Goal: Task Accomplishment & Management: Use online tool/utility

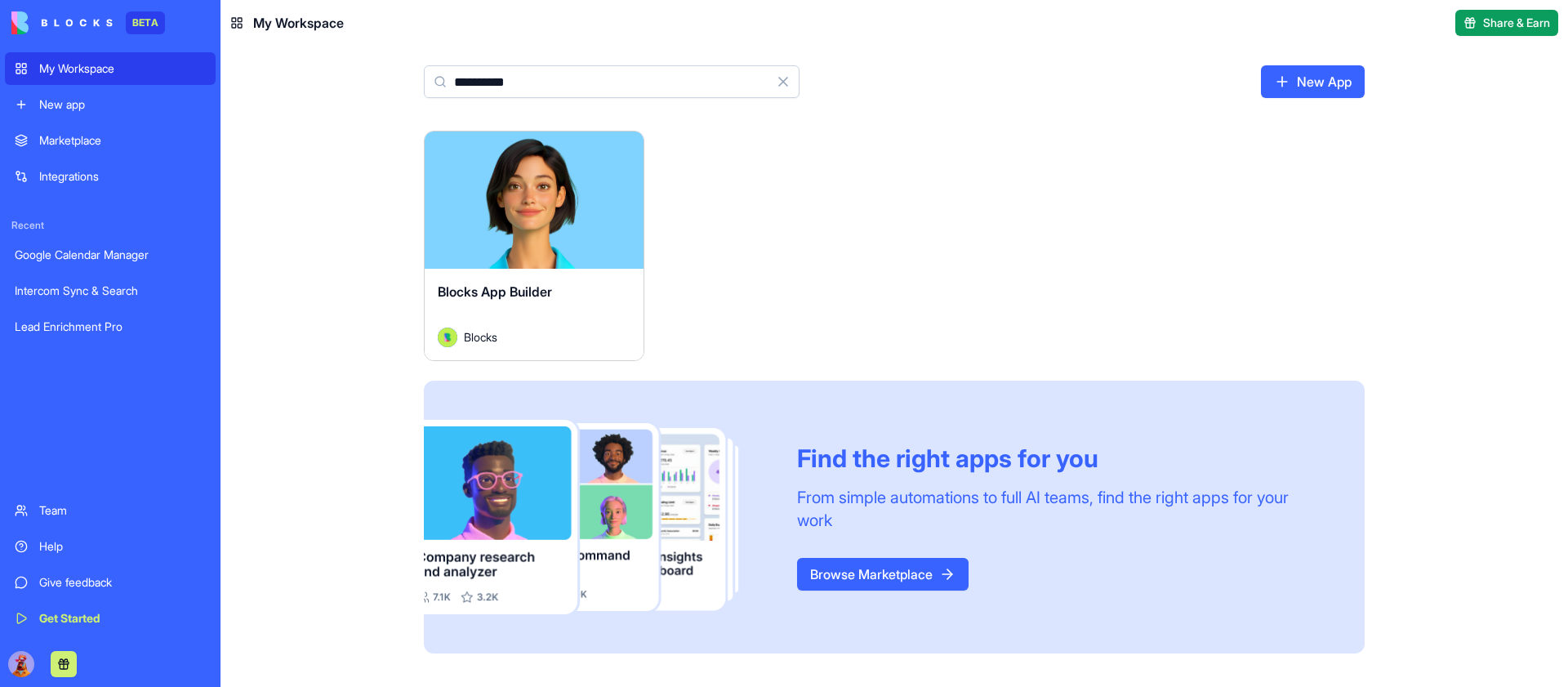
type input "**********"
click at [528, 197] on button "Launch" at bounding box center [533, 201] width 122 height 33
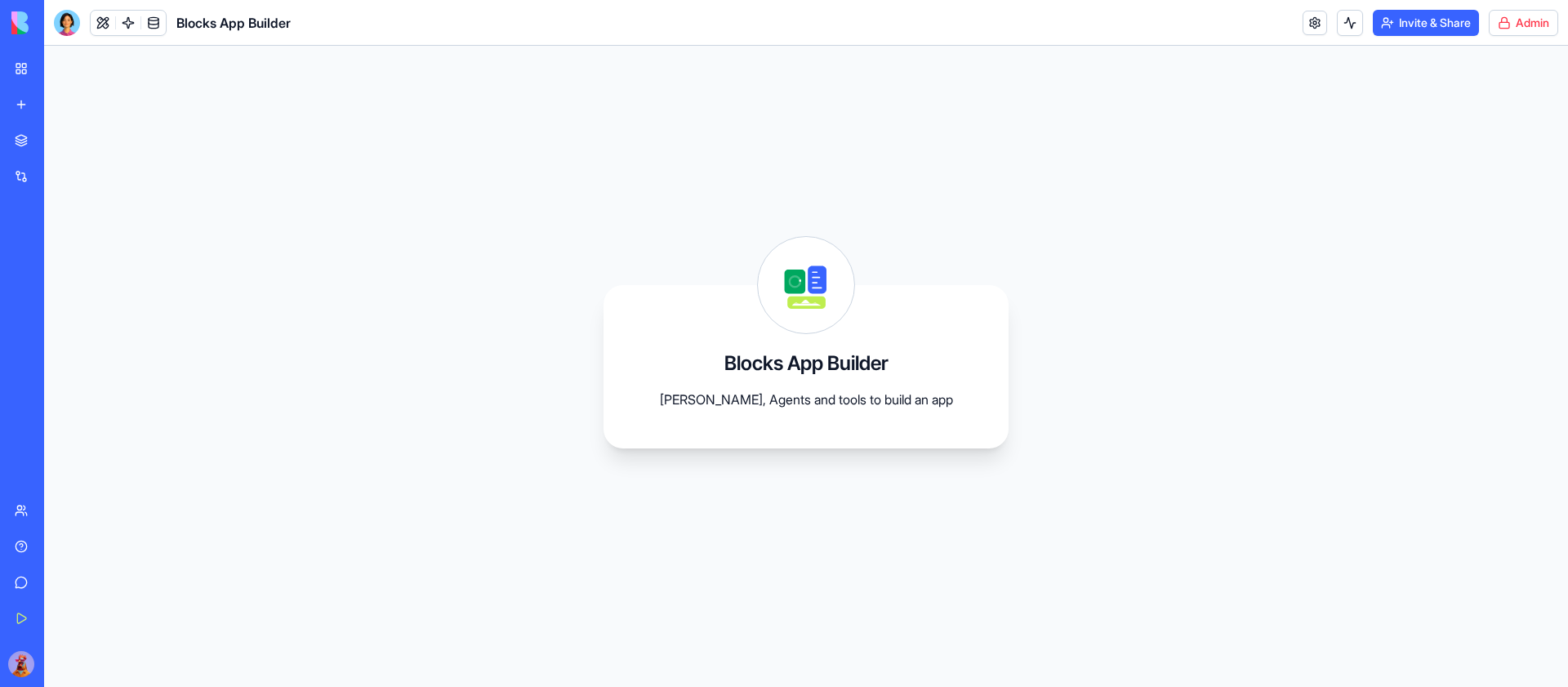
click at [1516, 12] on html "BETA My Workspace New app Marketplace Integrations Recent Google Calendar Manag…" at bounding box center [784, 344] width 1568 height 687
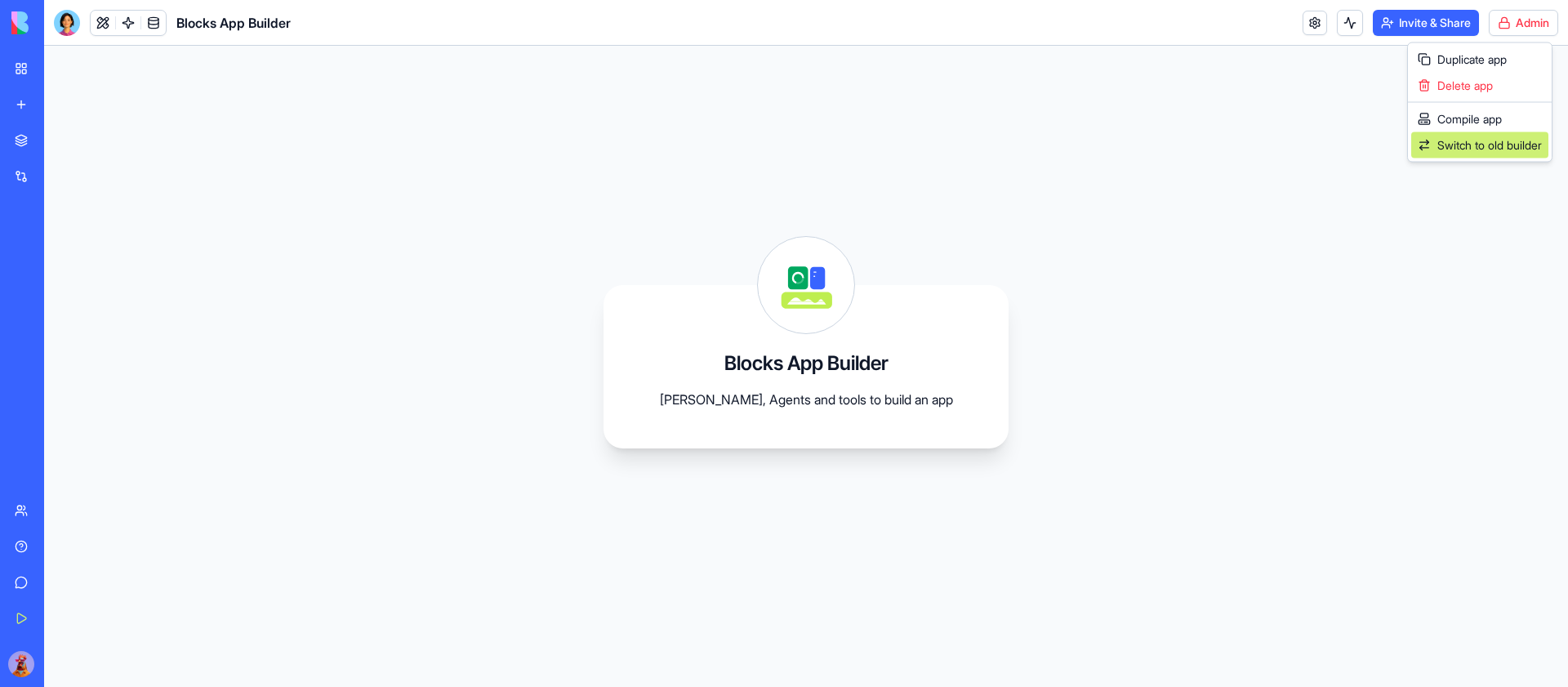
click at [1489, 145] on span "Switch to old builder" at bounding box center [1489, 145] width 104 height 16
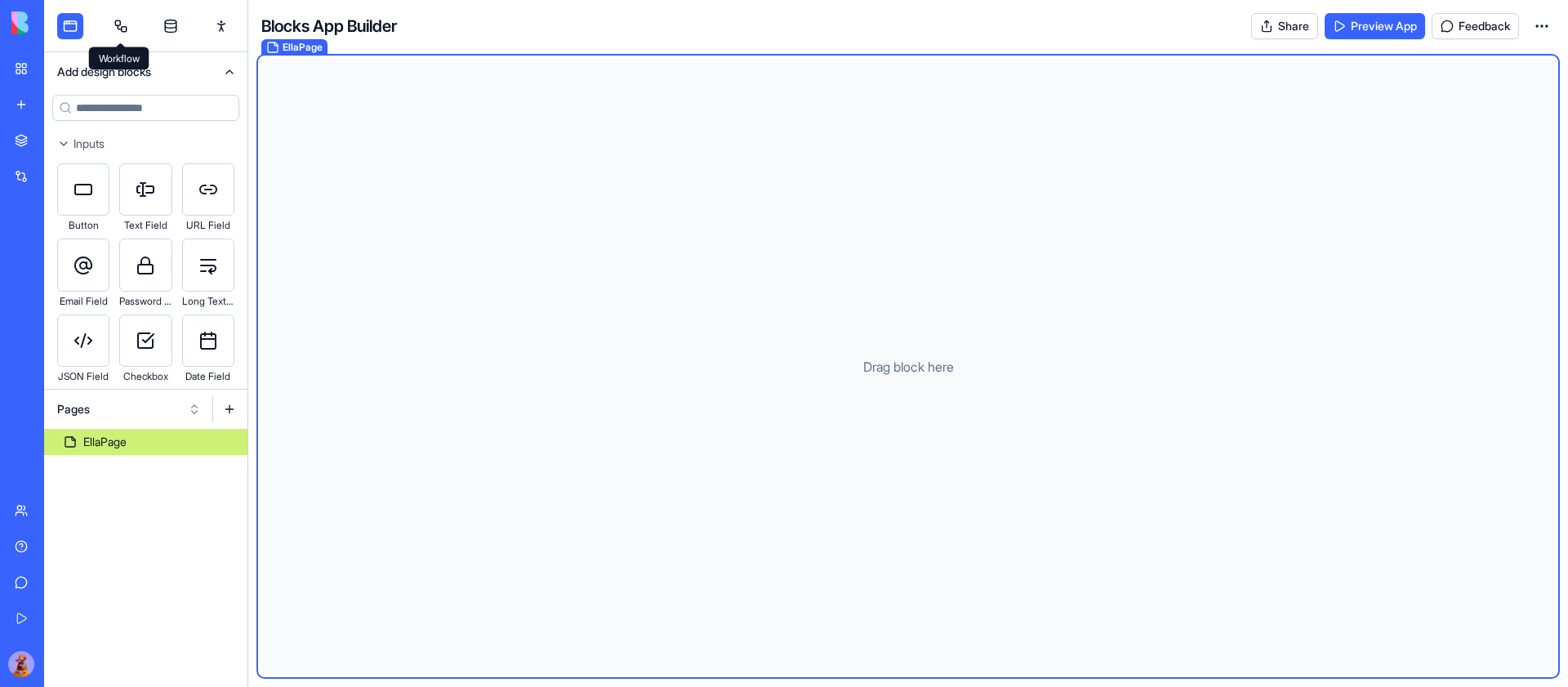
click at [118, 25] on link at bounding box center [121, 26] width 26 height 26
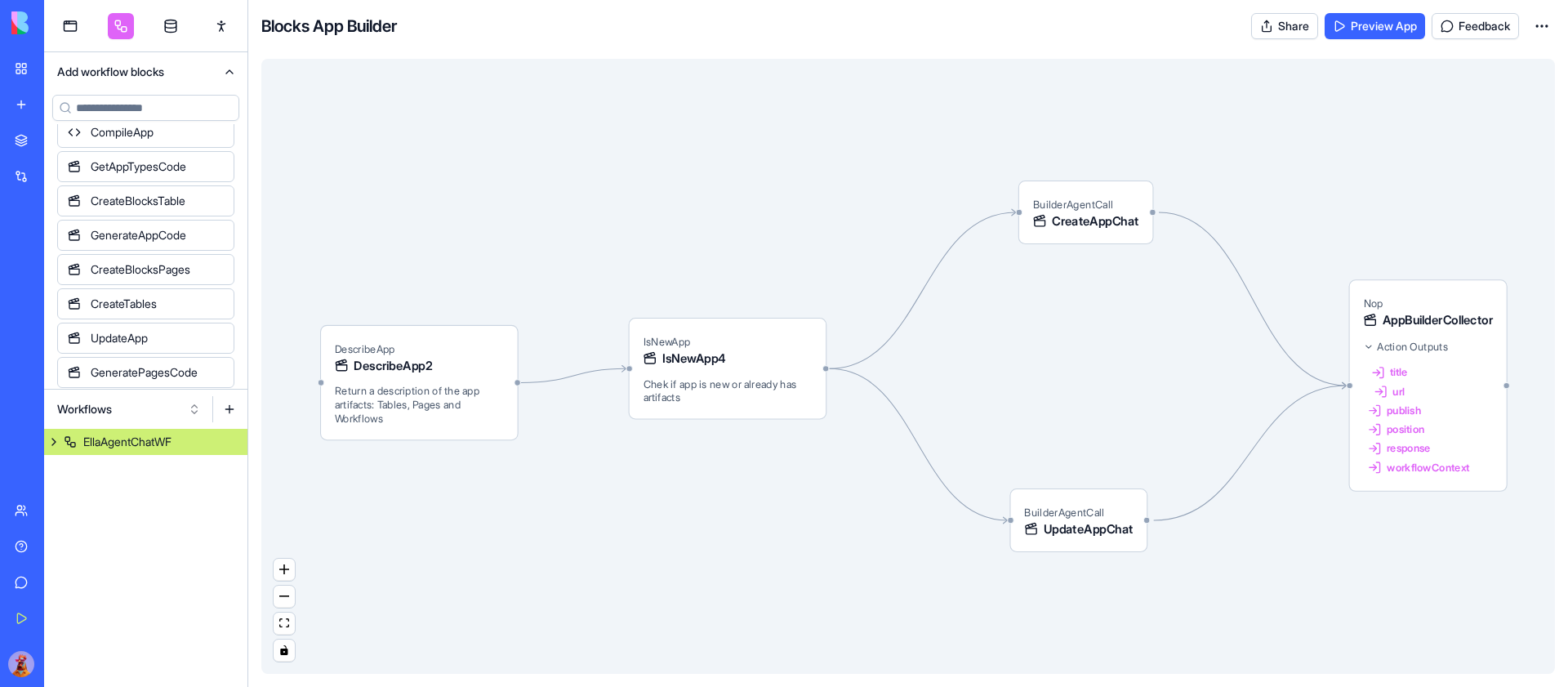
scroll to position [417, 0]
click at [150, 402] on button "Workflows" at bounding box center [129, 409] width 160 height 26
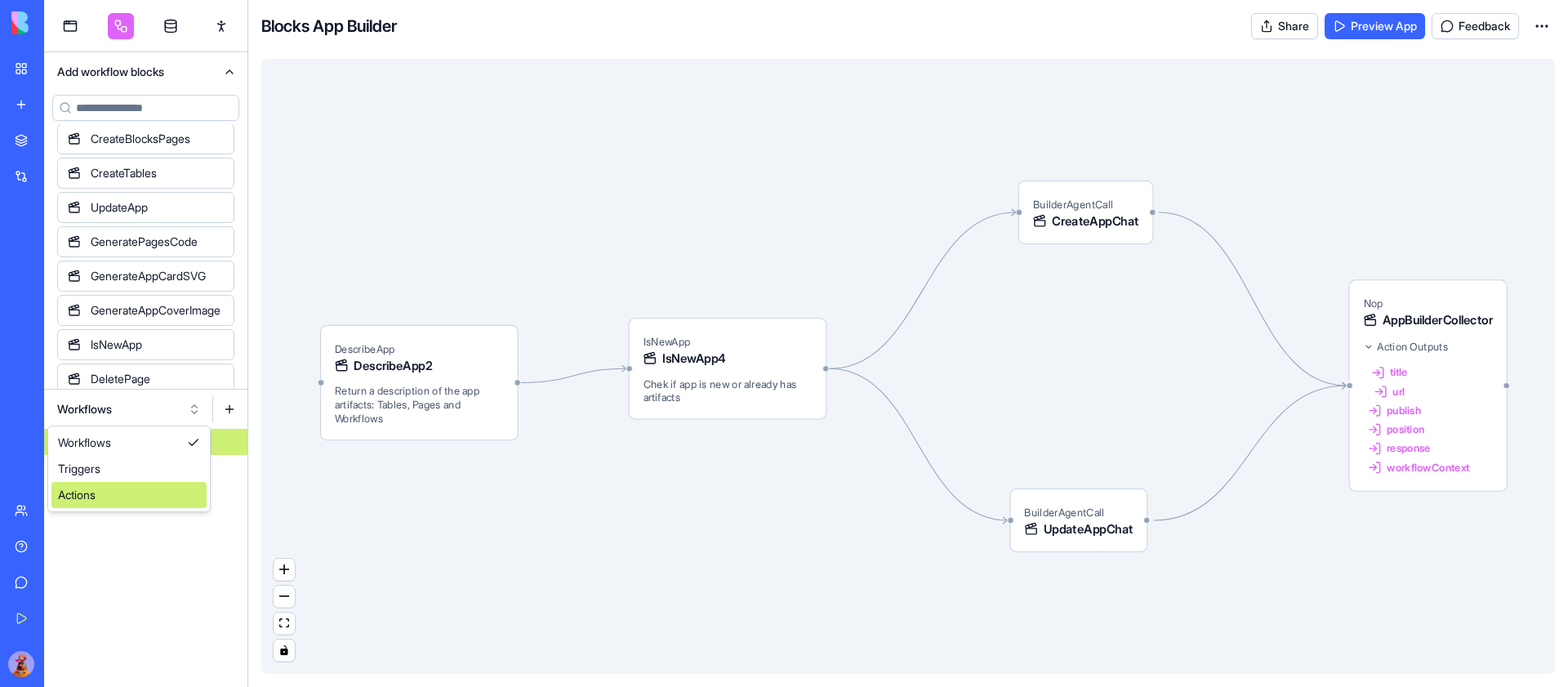
click at [110, 486] on div "Actions" at bounding box center [129, 495] width 155 height 26
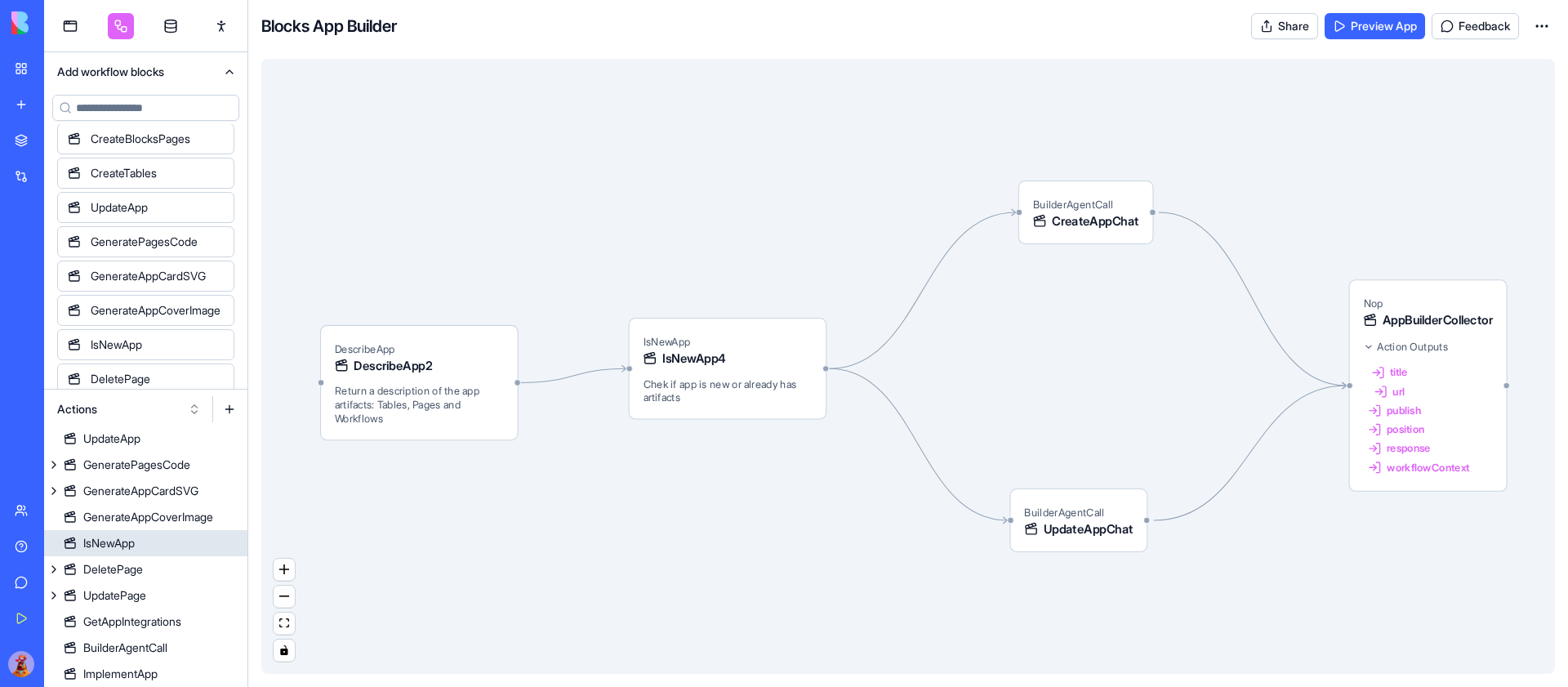
scroll to position [302, 0]
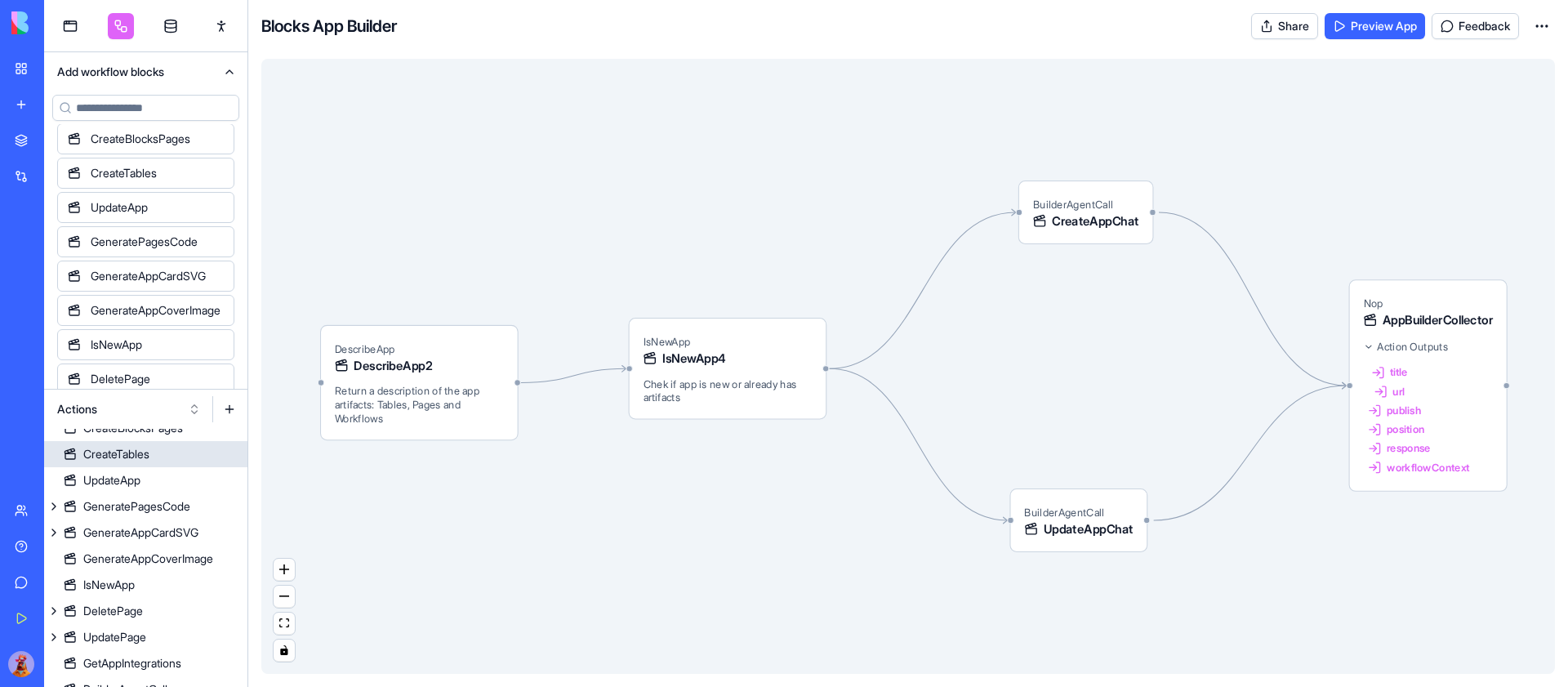
click at [166, 450] on link "CreateTables" at bounding box center [145, 454] width 203 height 26
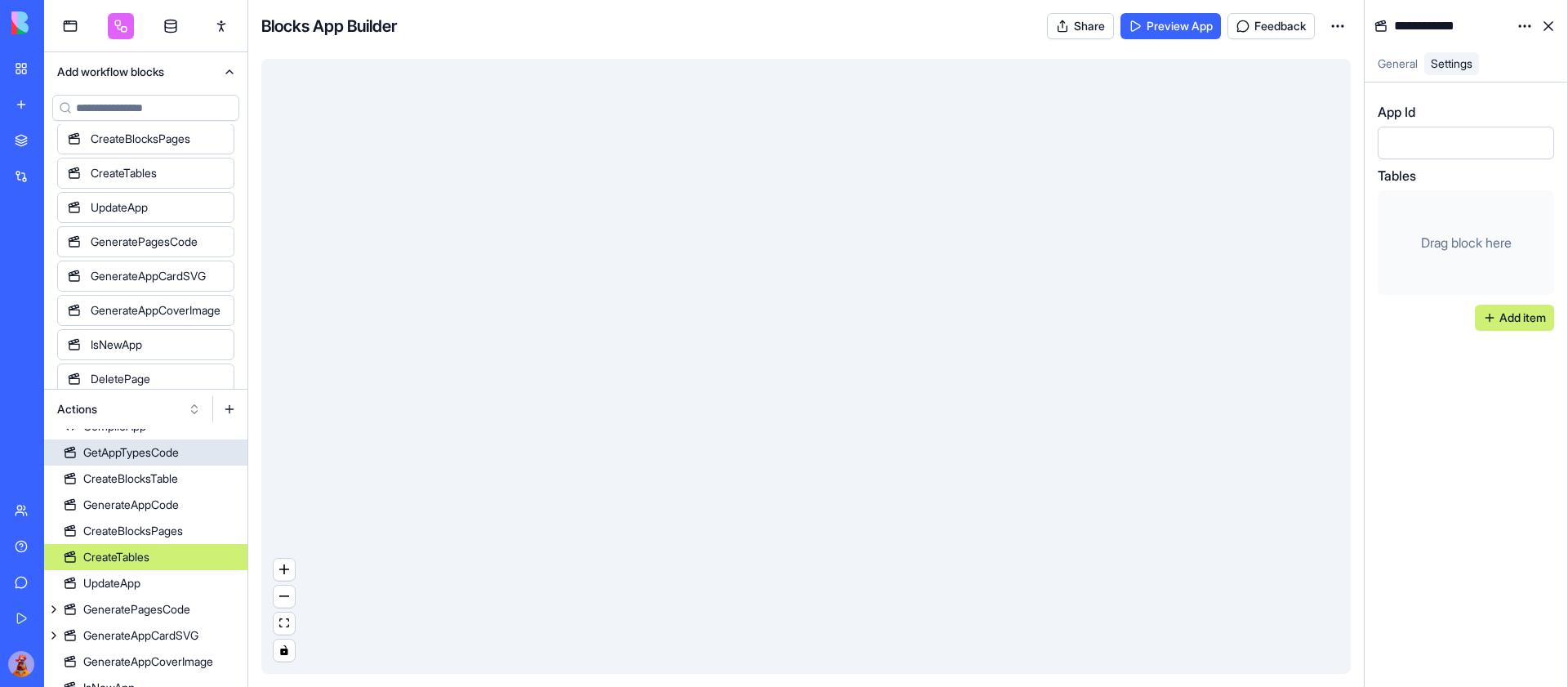
scroll to position [197, 0]
click at [1520, 21] on html "BETA My Workspace New app Marketplace Integrations Recent Google Calendar Manag…" at bounding box center [784, 344] width 1568 height 687
click at [1483, 61] on span "State" at bounding box center [1476, 60] width 26 height 16
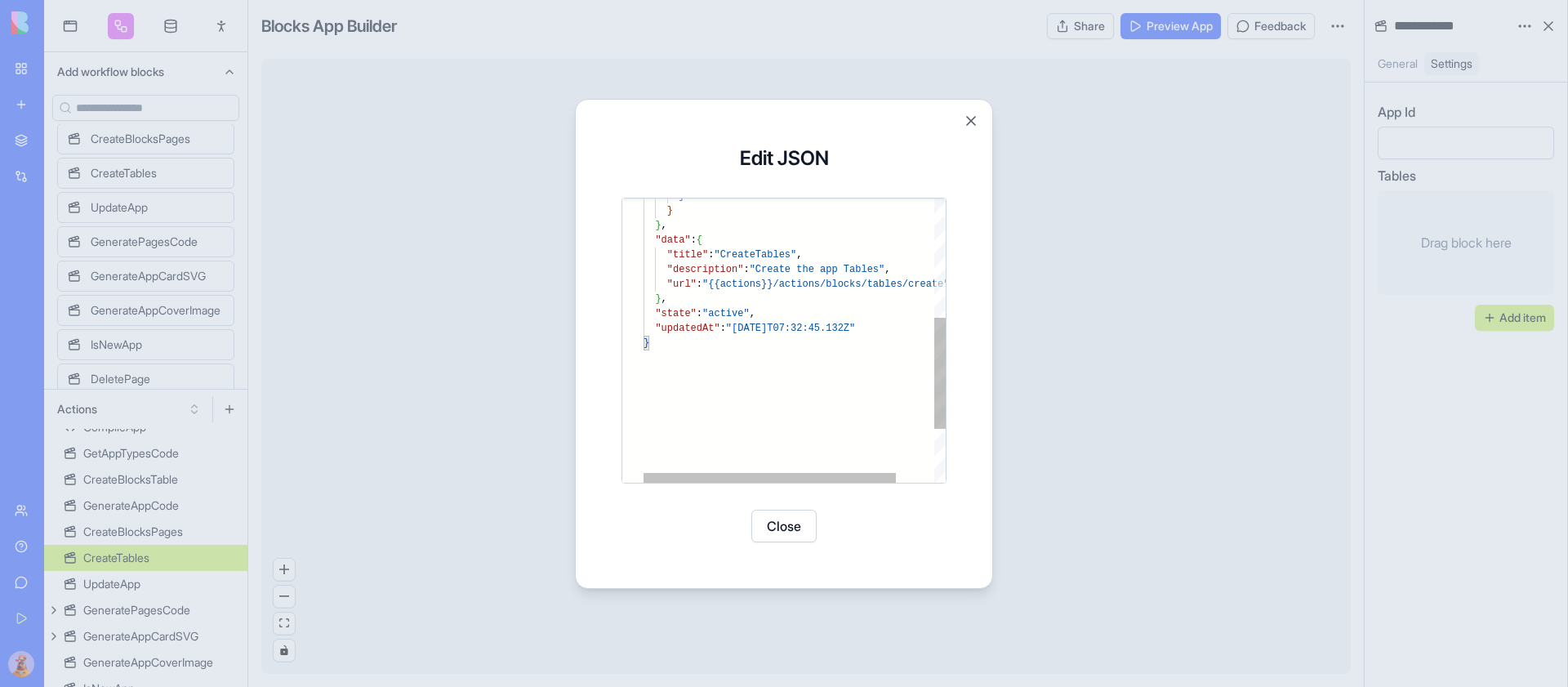
type textarea "**********"
click at [849, 278] on div ""data" : { "title" : "CreateTables" , "description" : "Create the app Tables" ,…" at bounding box center [817, 257] width 347 height 725
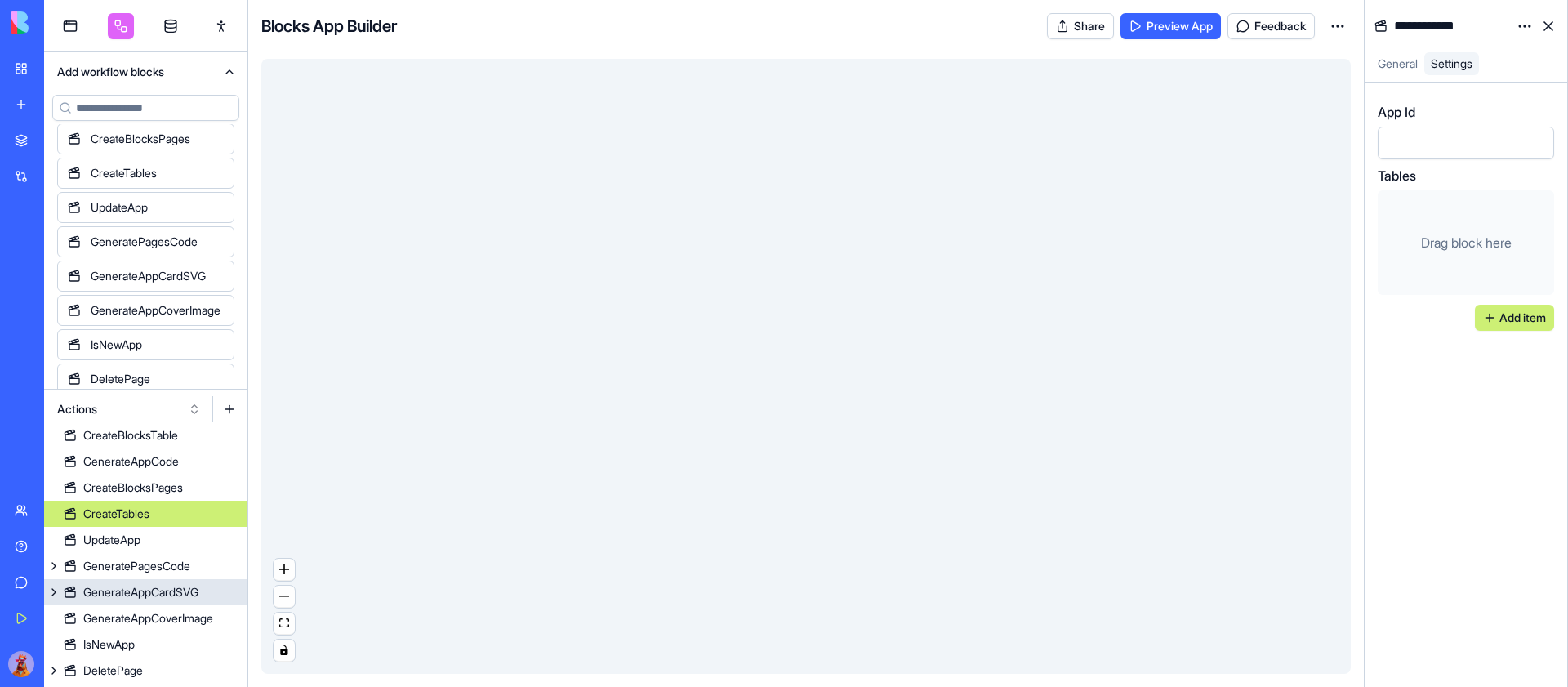
scroll to position [249, 0]
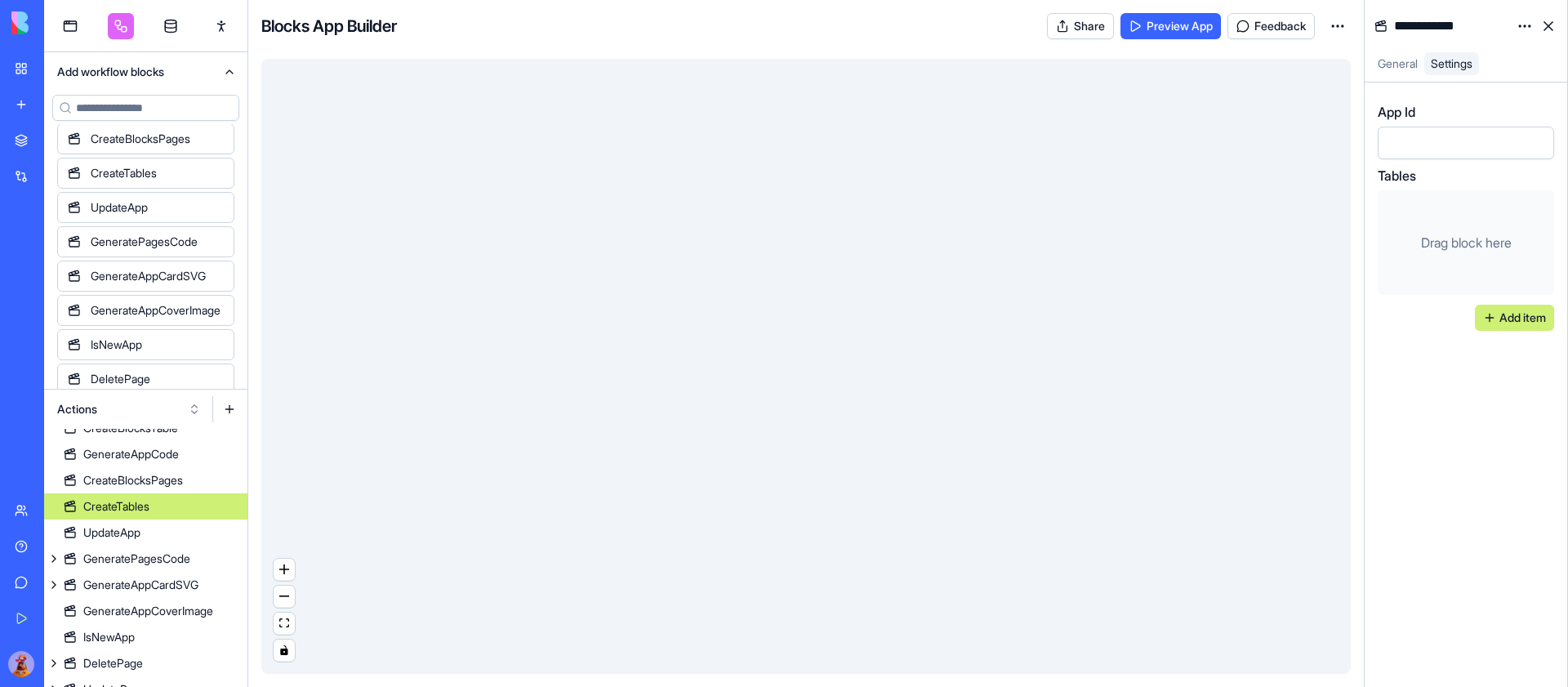
click at [232, 406] on button at bounding box center [229, 409] width 26 height 26
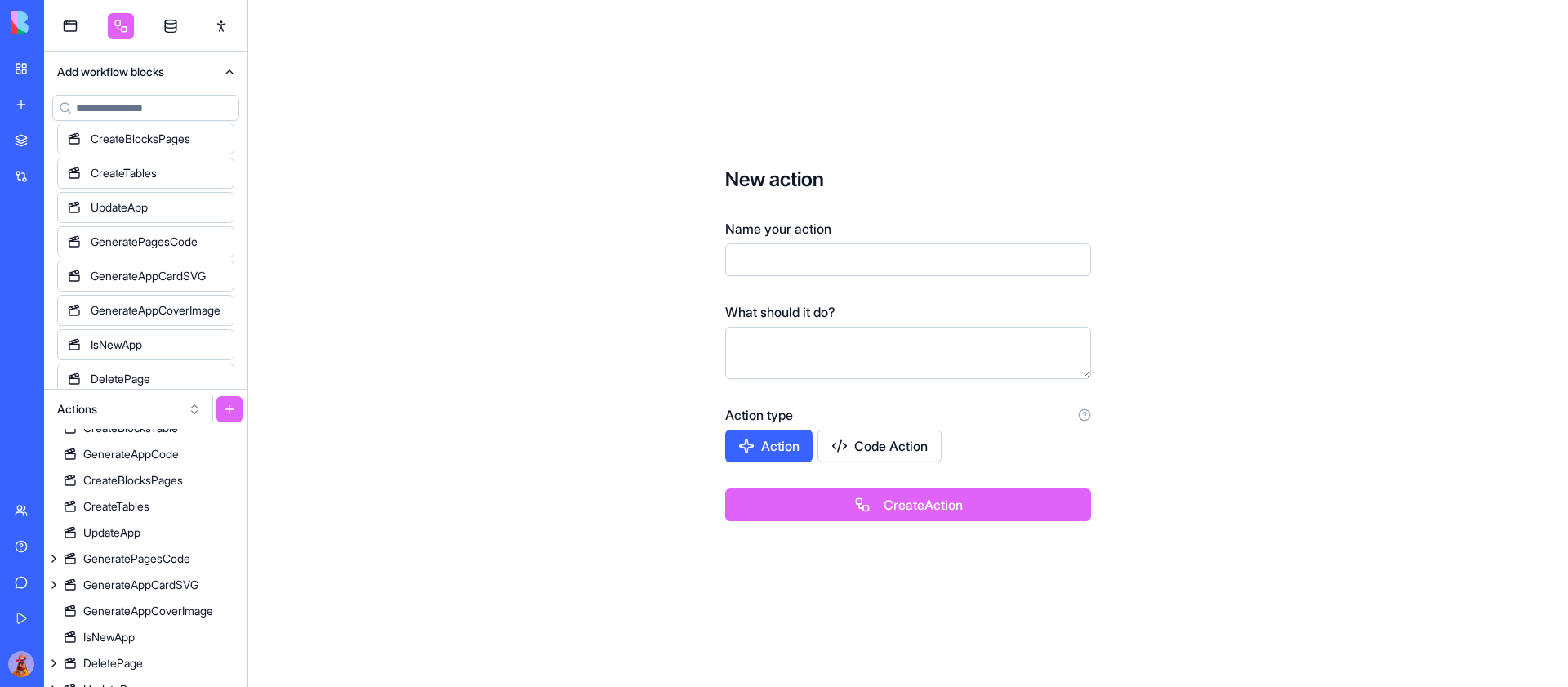
click at [844, 261] on input "Name your action" at bounding box center [907, 260] width 366 height 33
type input "**********"
click at [725, 488] on button "Create Action" at bounding box center [907, 505] width 366 height 33
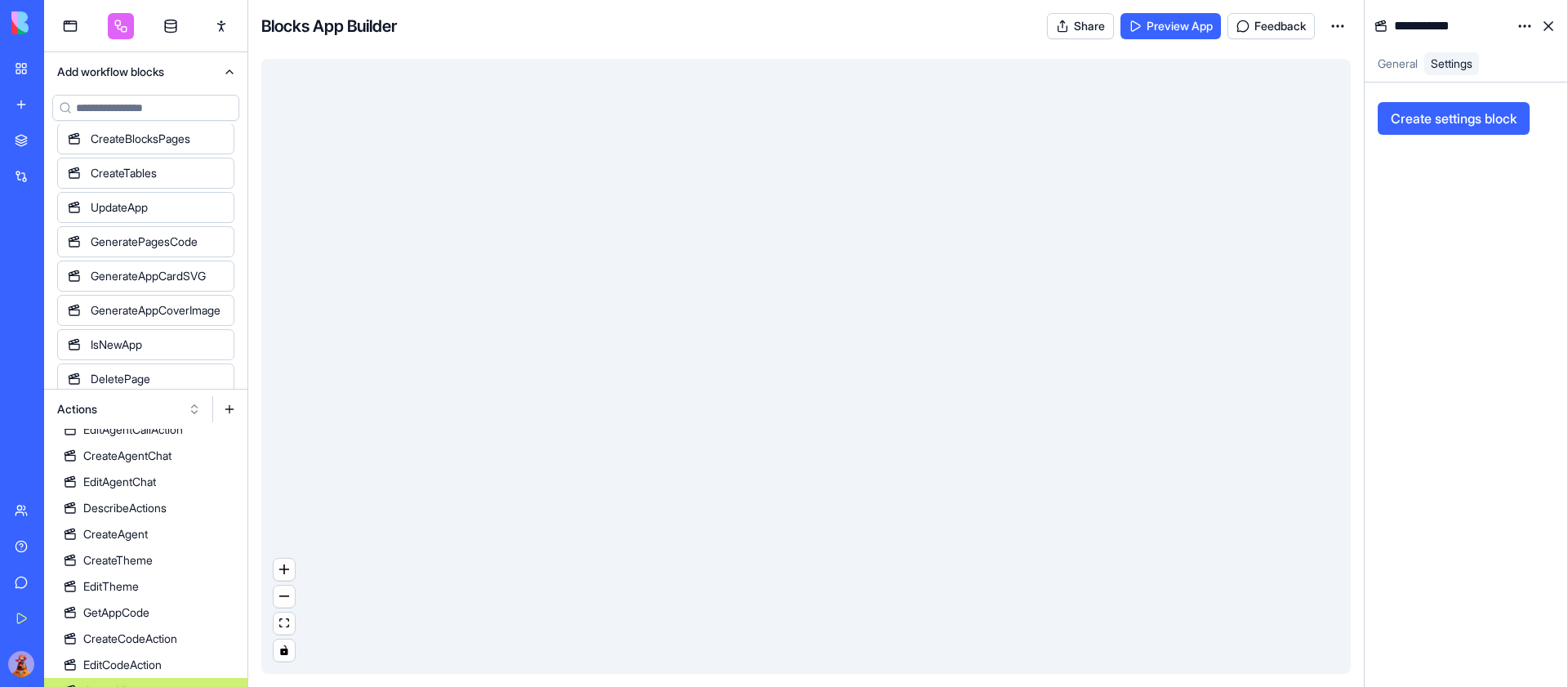
scroll to position [839, 0]
click at [1526, 21] on html "BETA My Workspace New app Marketplace Integrations Recent Google Calendar Manag…" at bounding box center [784, 344] width 1568 height 687
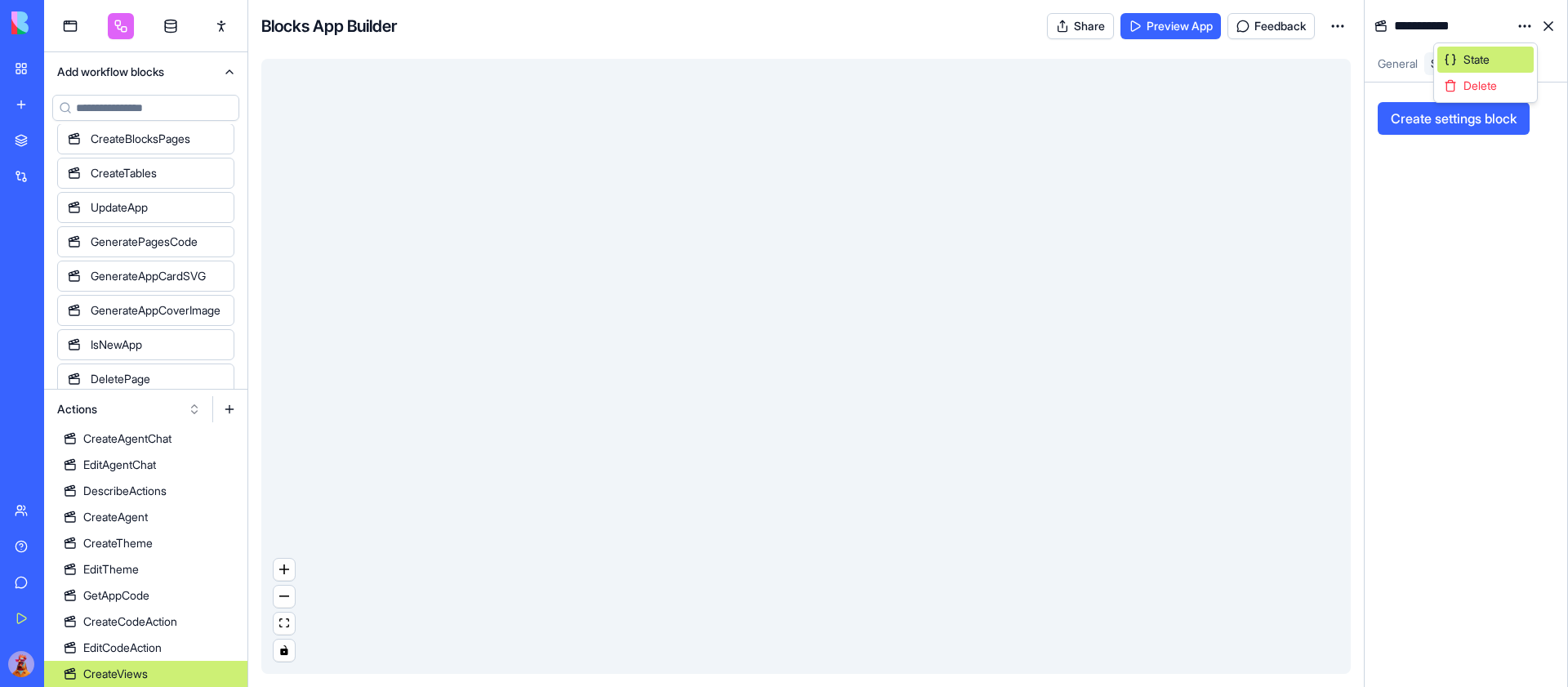
click at [1489, 62] on span "State" at bounding box center [1476, 60] width 26 height 16
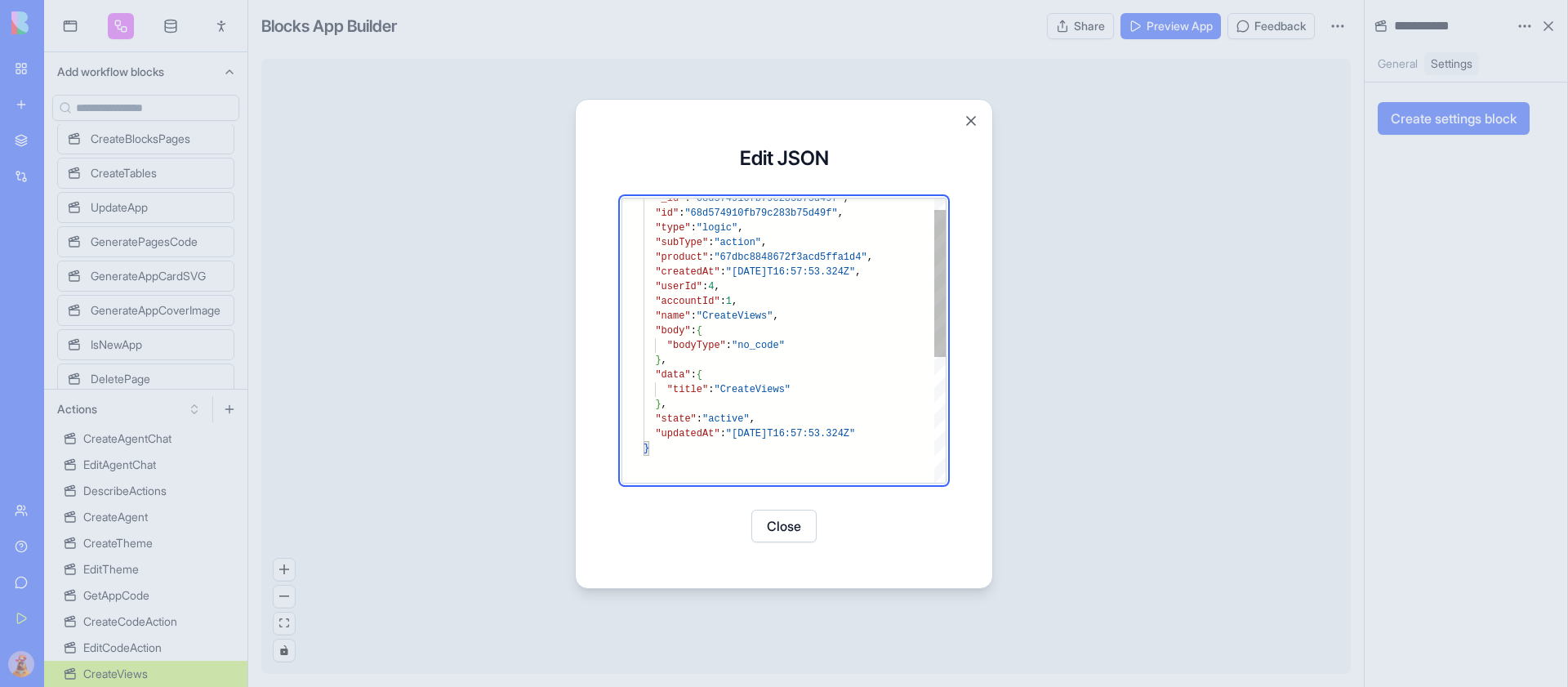
click at [878, 339] on div ""_id" : "68d574910fb79c283b75d49f" , "id" : "68d574910fb79c283b75d49f" , "type"…" at bounding box center [795, 451] width 302 height 549
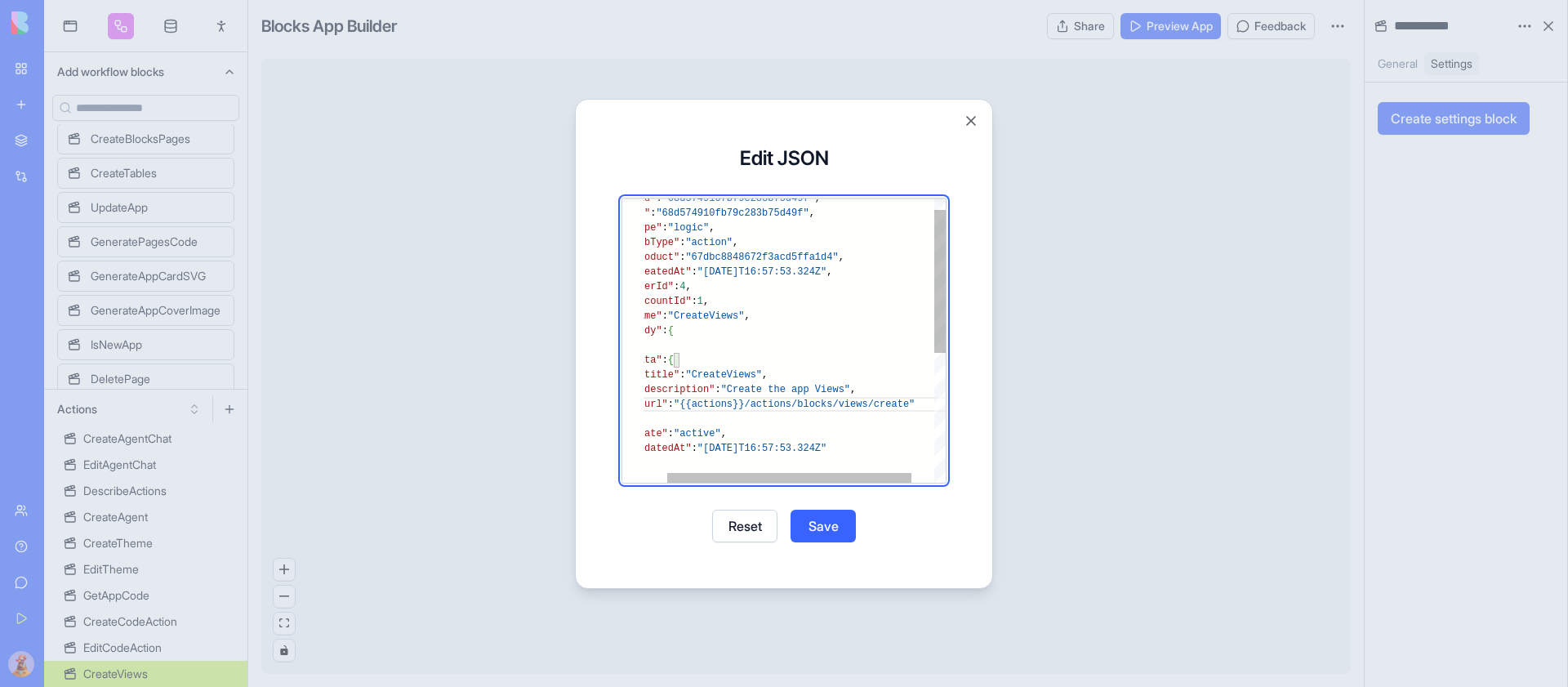
scroll to position [73, 24]
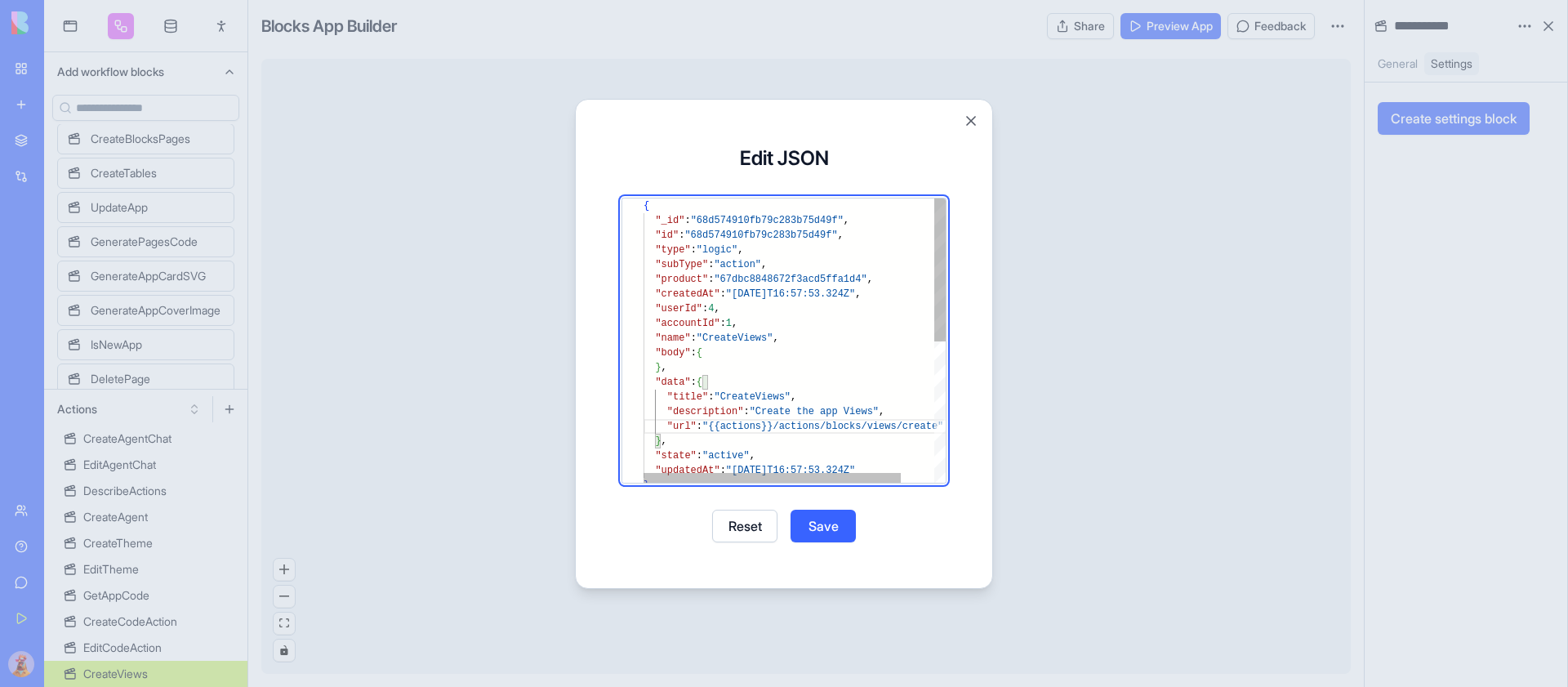
click at [762, 231] on div ""_id" : "68d574910fb79c283b75d49f" , "id" : "68d574910fb79c283b75d49f" , "type"…" at bounding box center [814, 480] width 341 height 564
type textarea "**********"
click at [835, 524] on button "Save" at bounding box center [823, 526] width 65 height 33
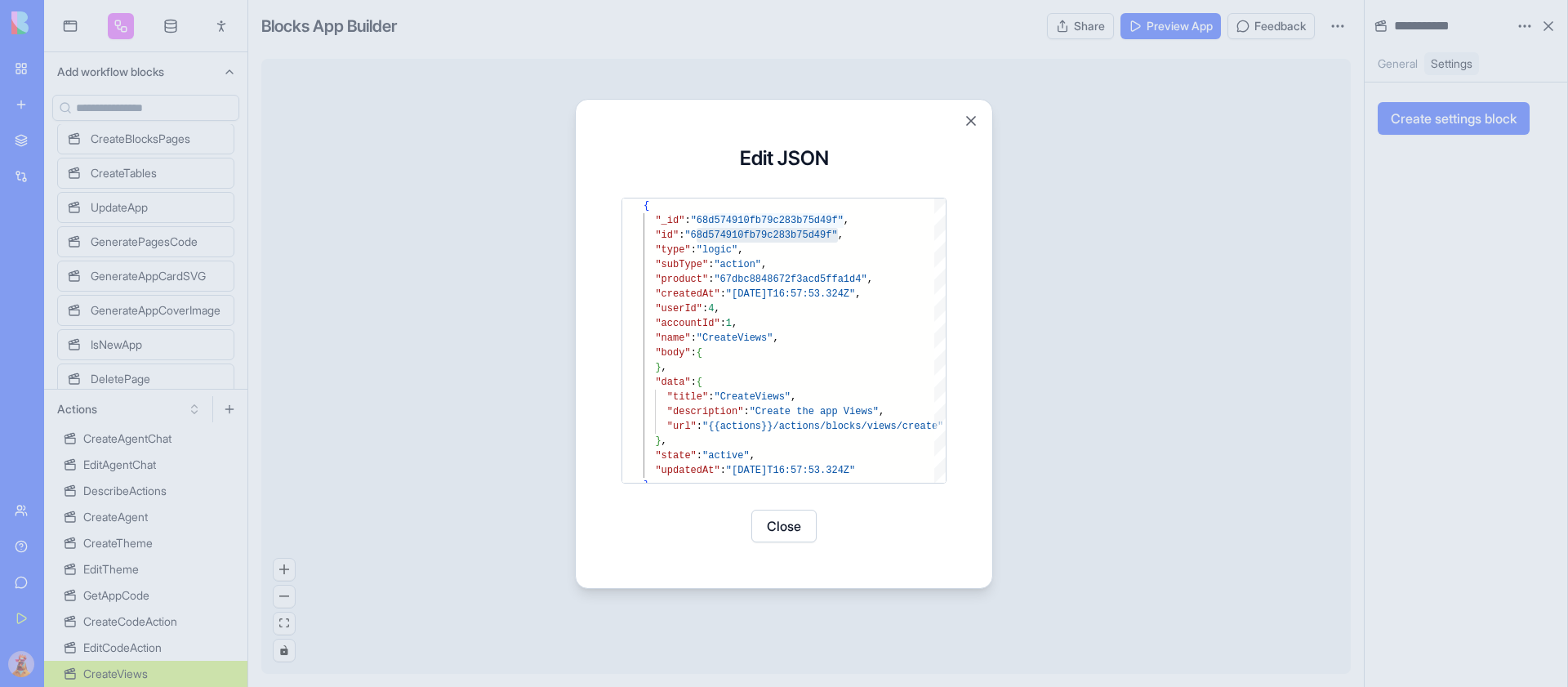
click at [778, 516] on button "Close" at bounding box center [783, 526] width 65 height 33
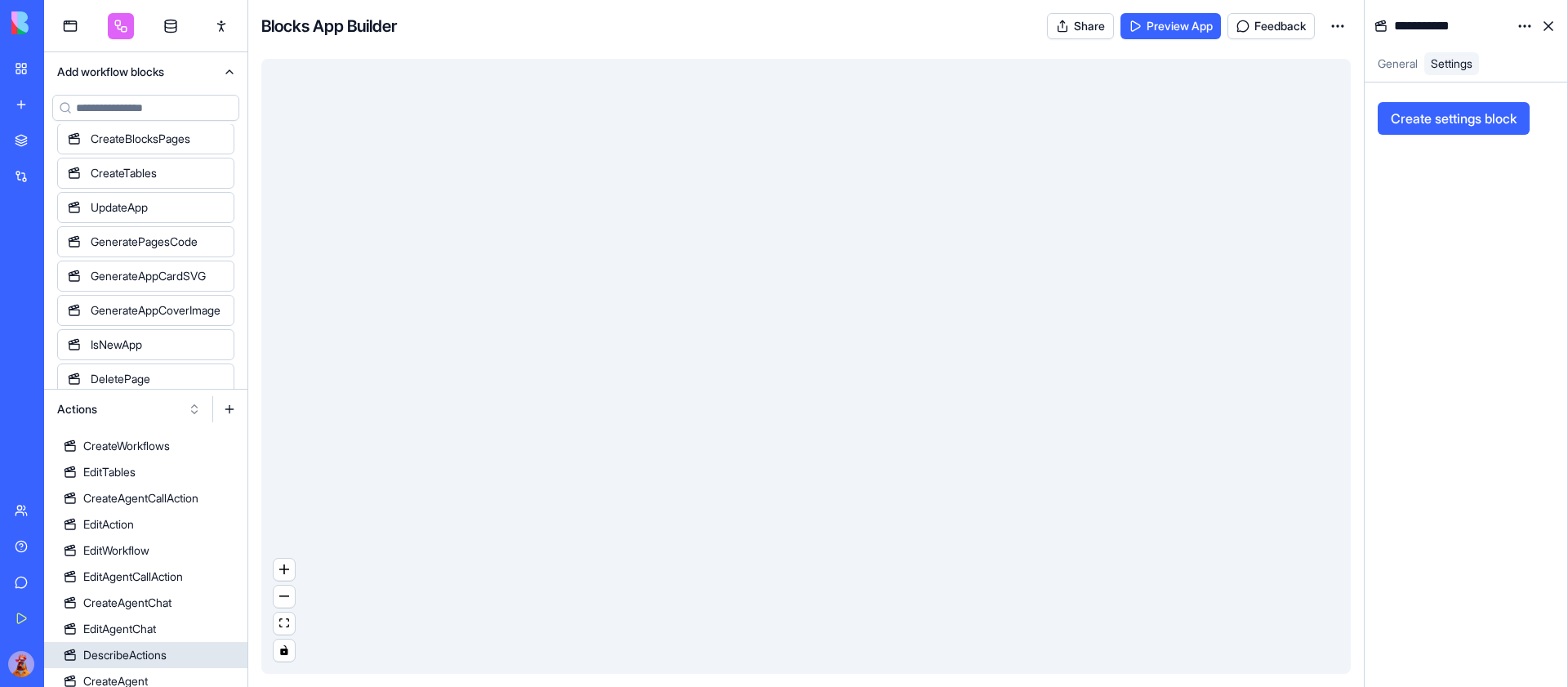
scroll to position [673, 0]
click at [179, 468] on link "EditTables" at bounding box center [145, 474] width 203 height 26
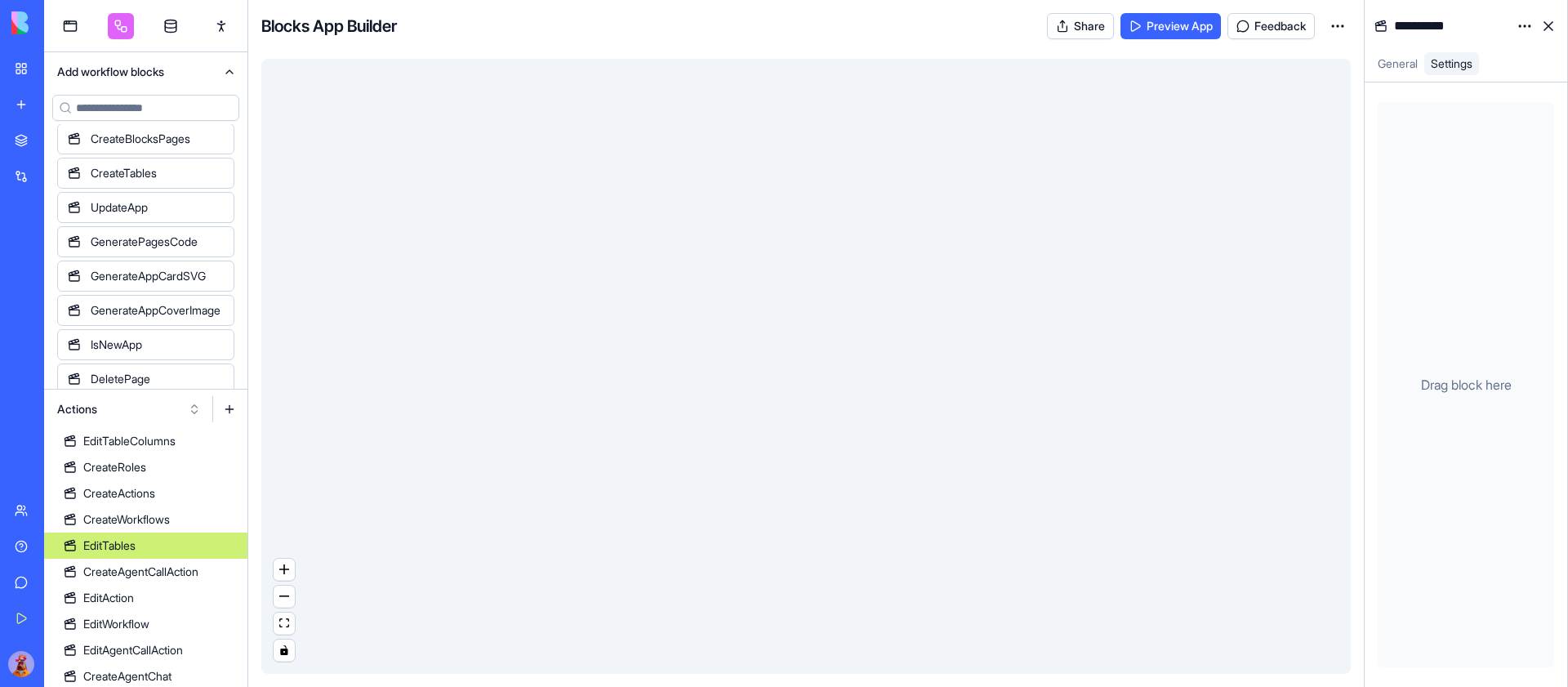
scroll to position [589, 0]
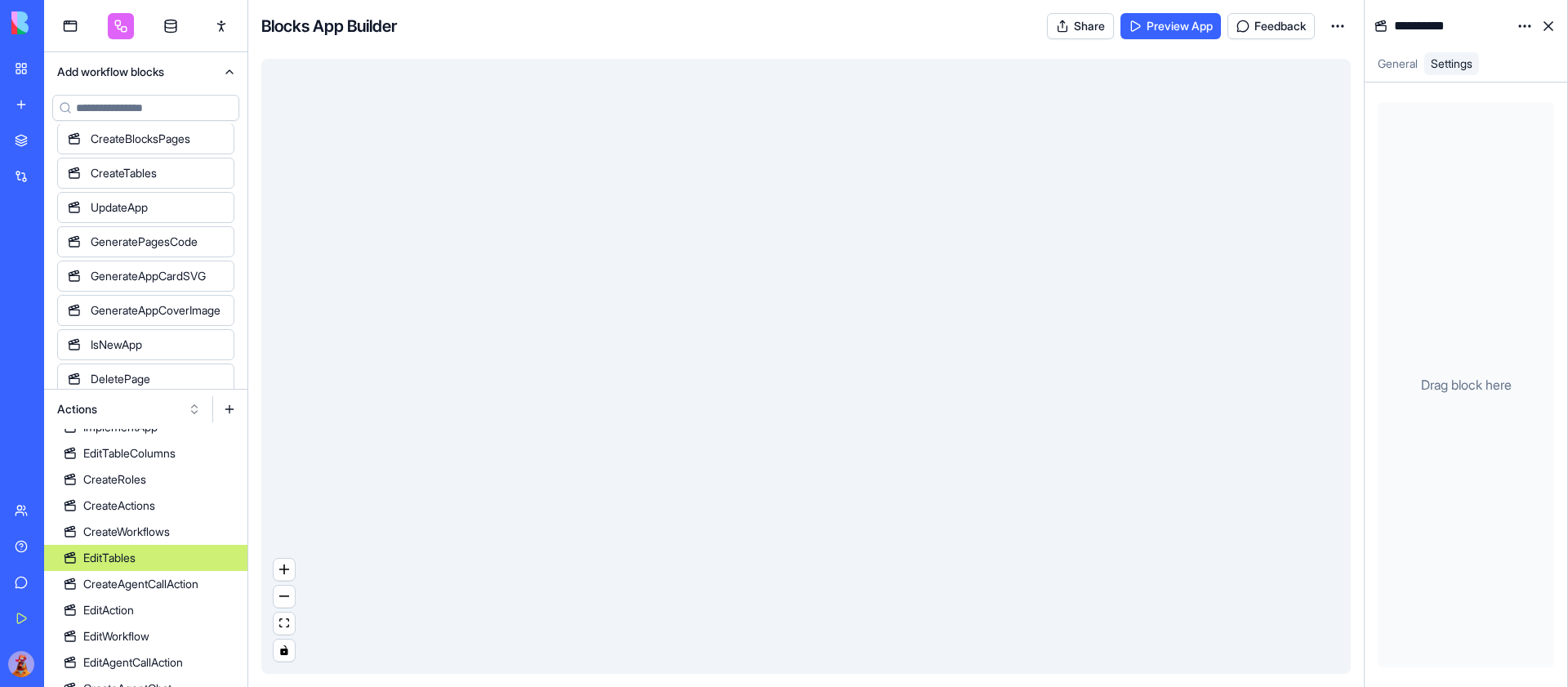
click at [166, 560] on link "EditTables" at bounding box center [145, 558] width 203 height 26
click at [1531, 21] on html "BETA My Workspace New app Marketplace Integrations Recent Google Calendar Manag…" at bounding box center [784, 344] width 1568 height 687
click at [1498, 51] on div "State" at bounding box center [1485, 60] width 96 height 26
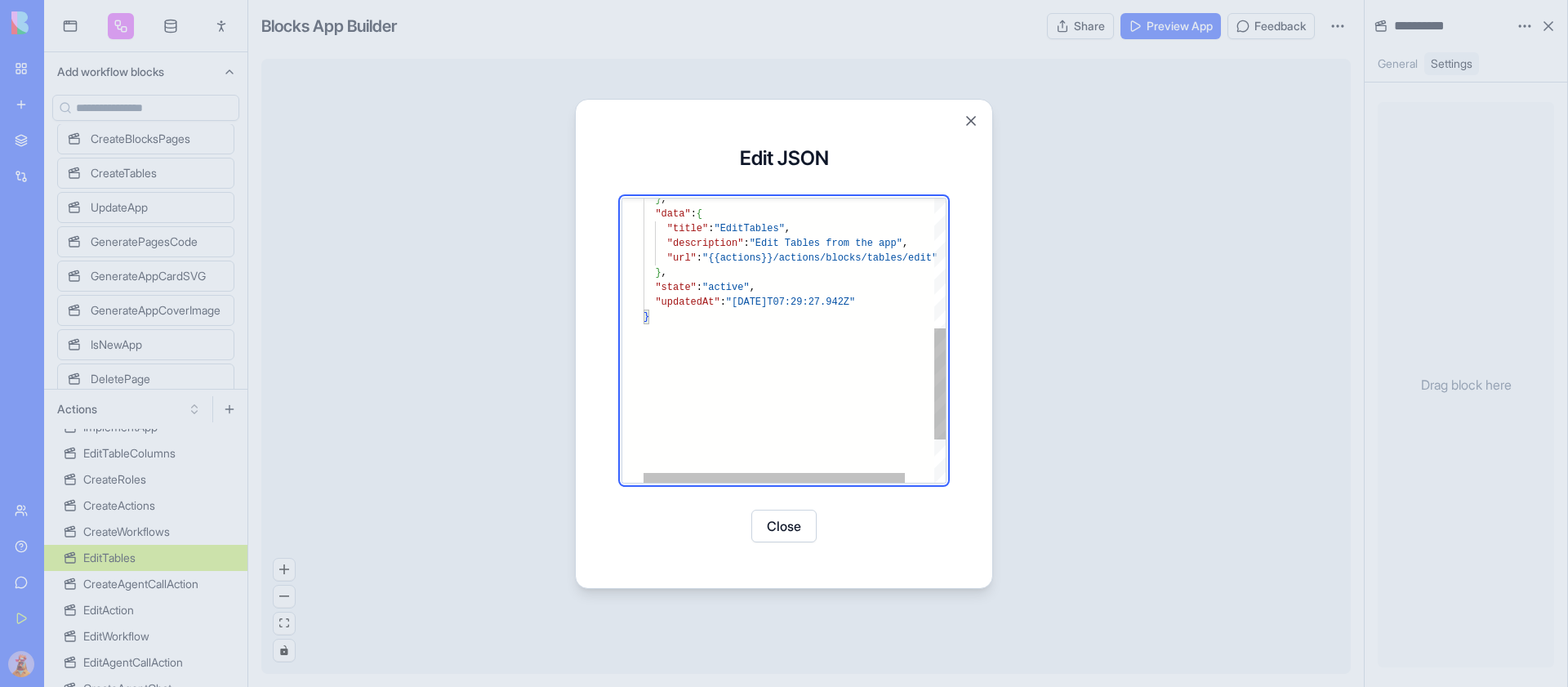
type textarea "**********"
click at [850, 256] on div "} "updatedAt" : "2025-07-15T07:29:27.942Z" } , "state" : "active" , "descriptio…" at bounding box center [811, 231] width 335 height 725
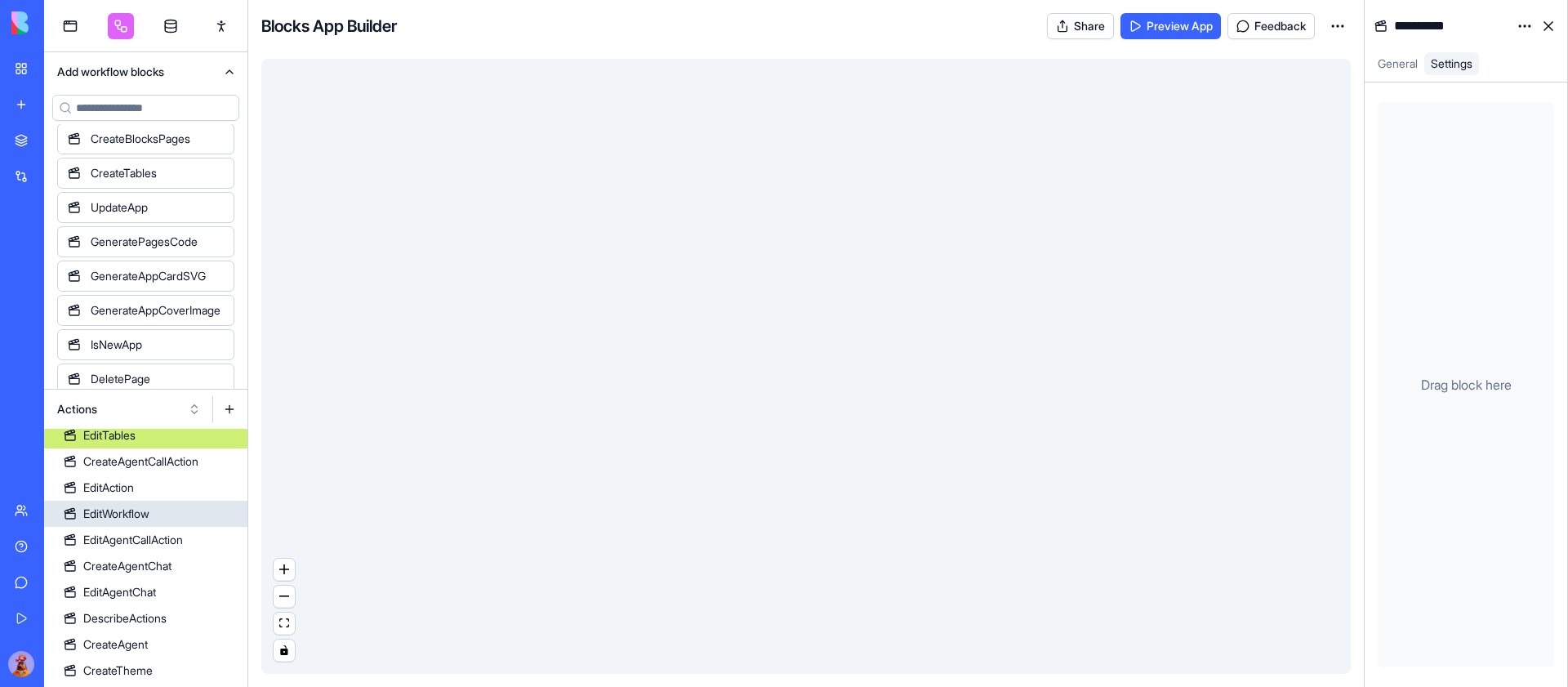
scroll to position [839, 0]
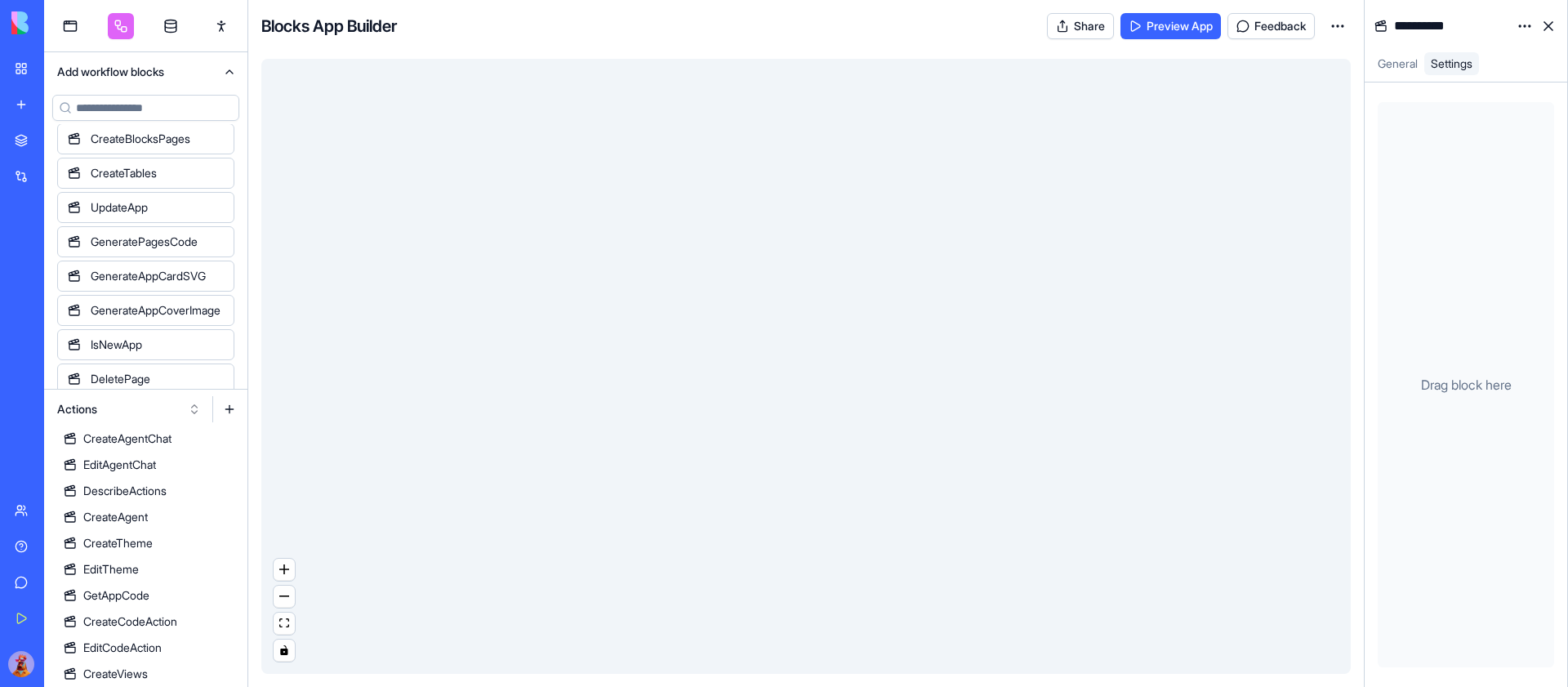
click at [236, 412] on button at bounding box center [229, 409] width 26 height 26
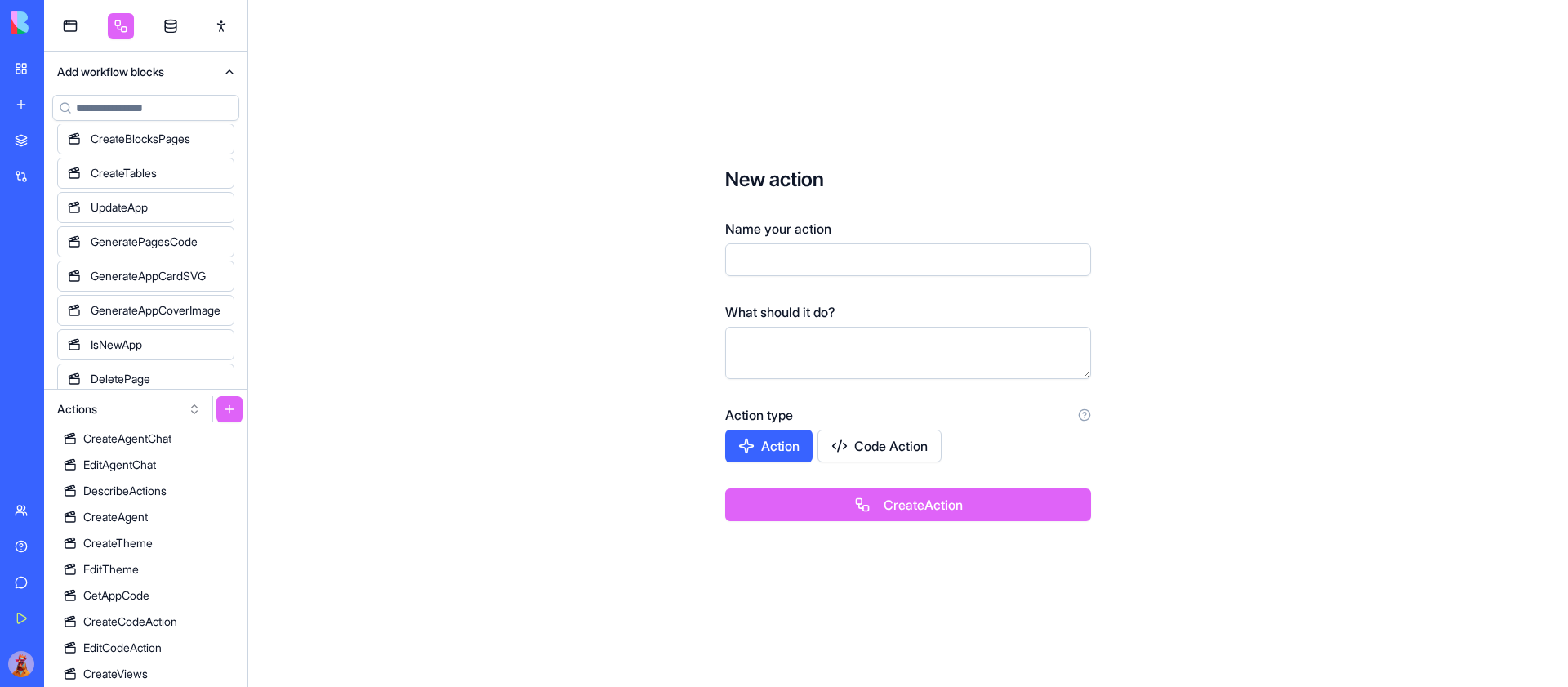
click at [974, 246] on input "Name your action" at bounding box center [907, 260] width 366 height 33
type input "*********"
click at [725, 488] on button "Create Action" at bounding box center [907, 505] width 366 height 33
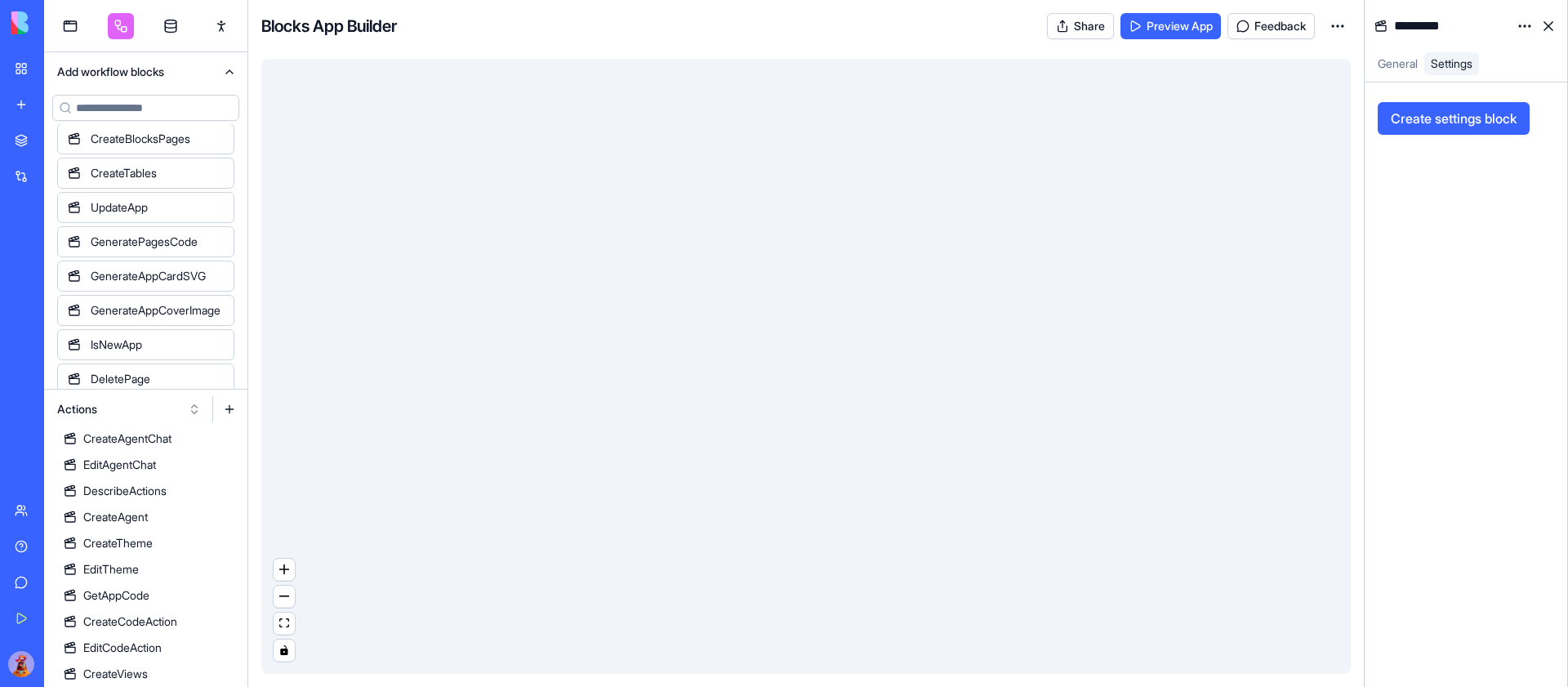
scroll to position [865, 0]
click at [1523, 25] on html "BETA My Workspace New app Marketplace Integrations Recent Google Calendar Manag…" at bounding box center [784, 344] width 1568 height 687
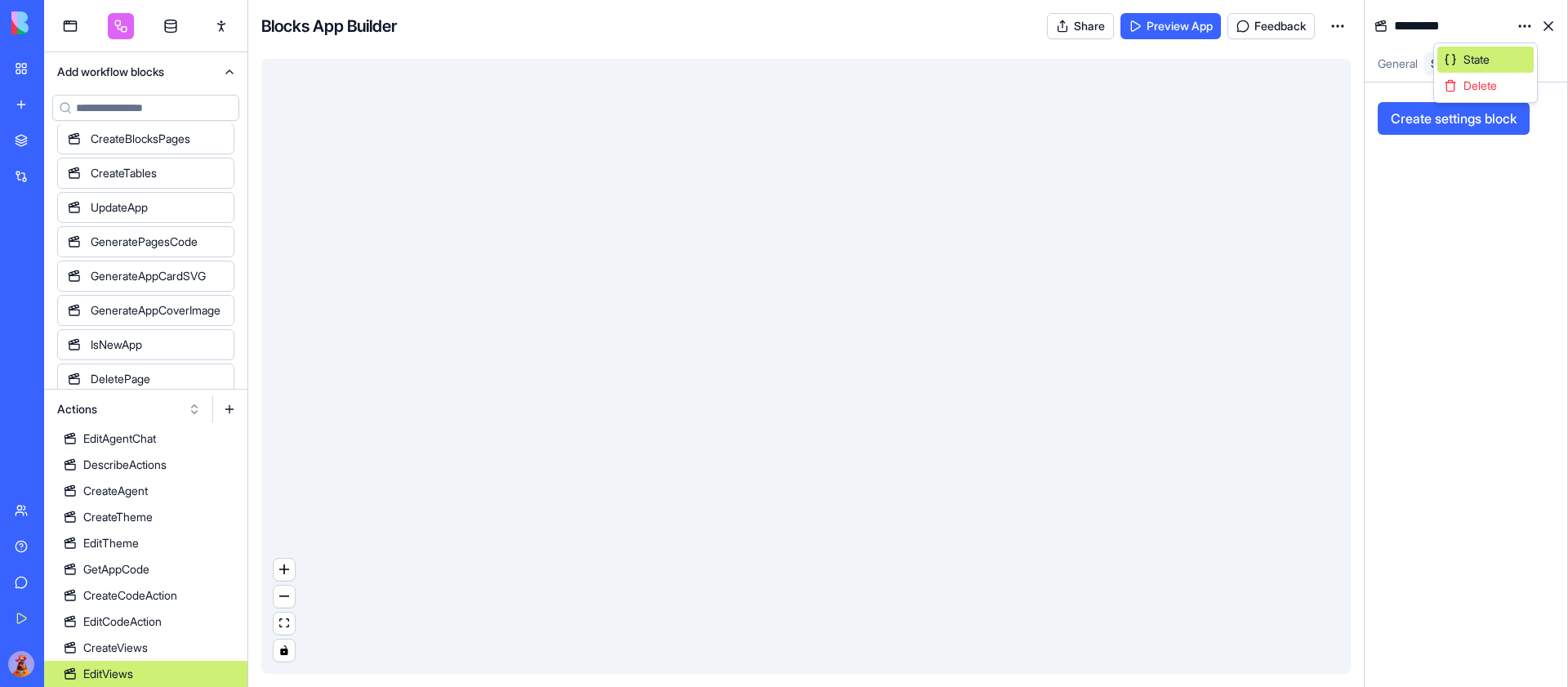
click at [1489, 64] on span "State" at bounding box center [1476, 60] width 26 height 16
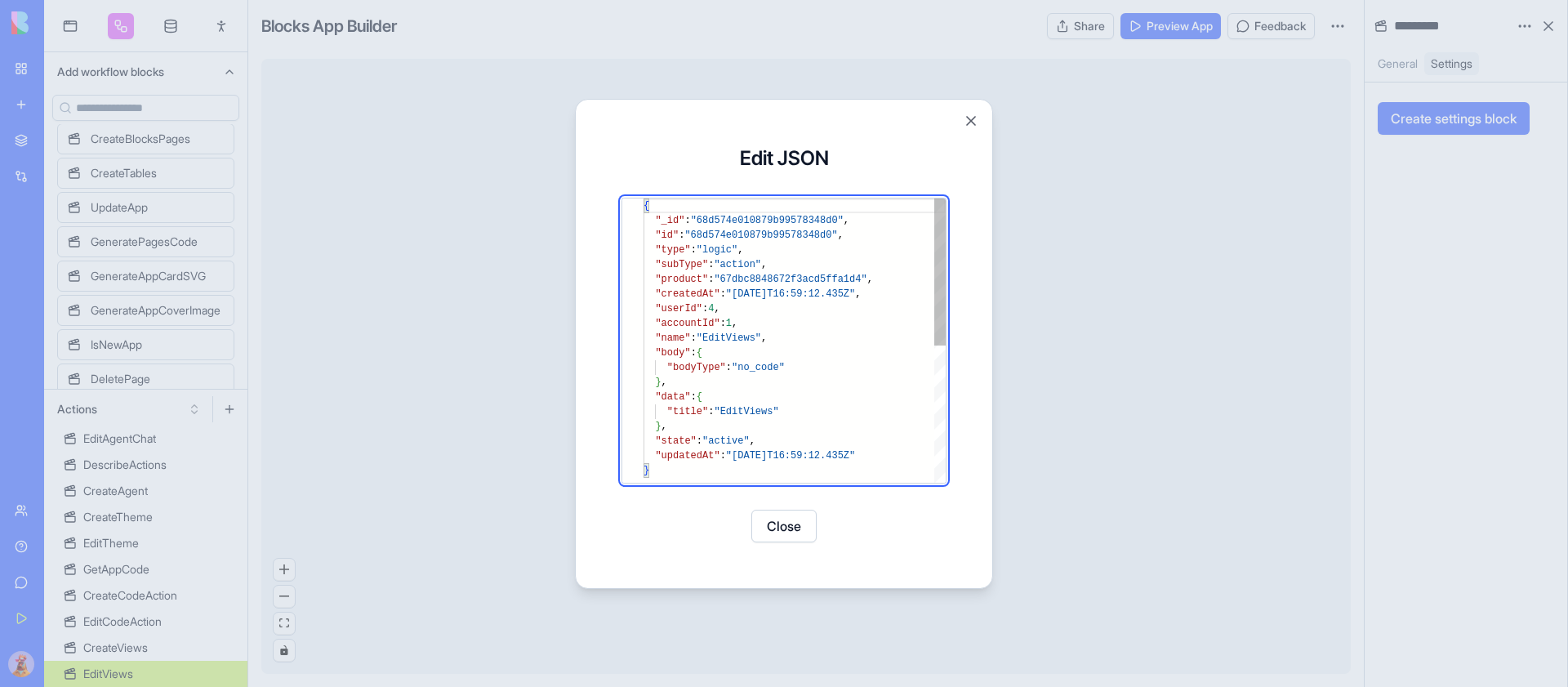
click at [907, 358] on div "{ "_id" : "68d574e010879b99578348d0" , "id" : "68d574e010879b99578348d0" , "typ…" at bounding box center [795, 473] width 302 height 549
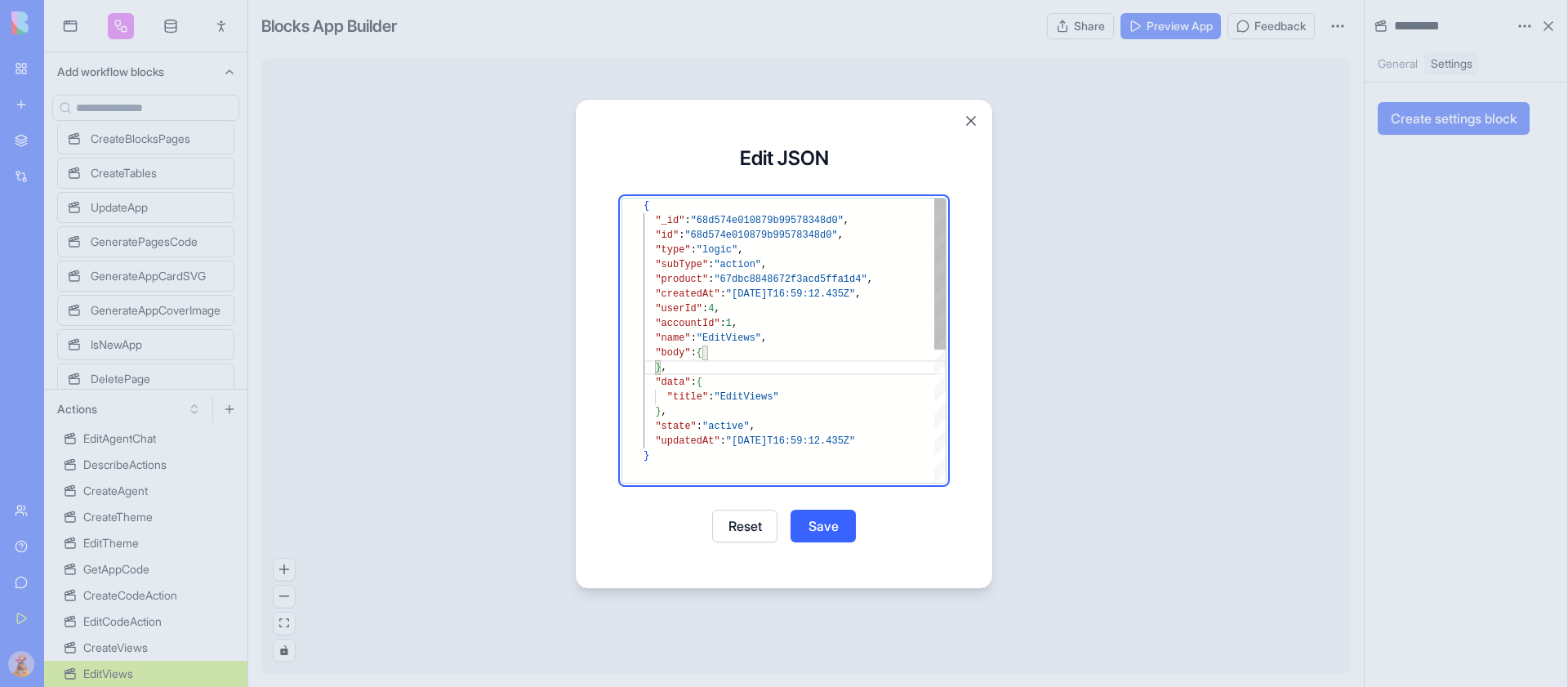
click at [877, 390] on div "{ "_id" : "68d574e010879b99578348d0" , "id" : "68d574e010879b99578348d0" , "typ…" at bounding box center [795, 465] width 302 height 534
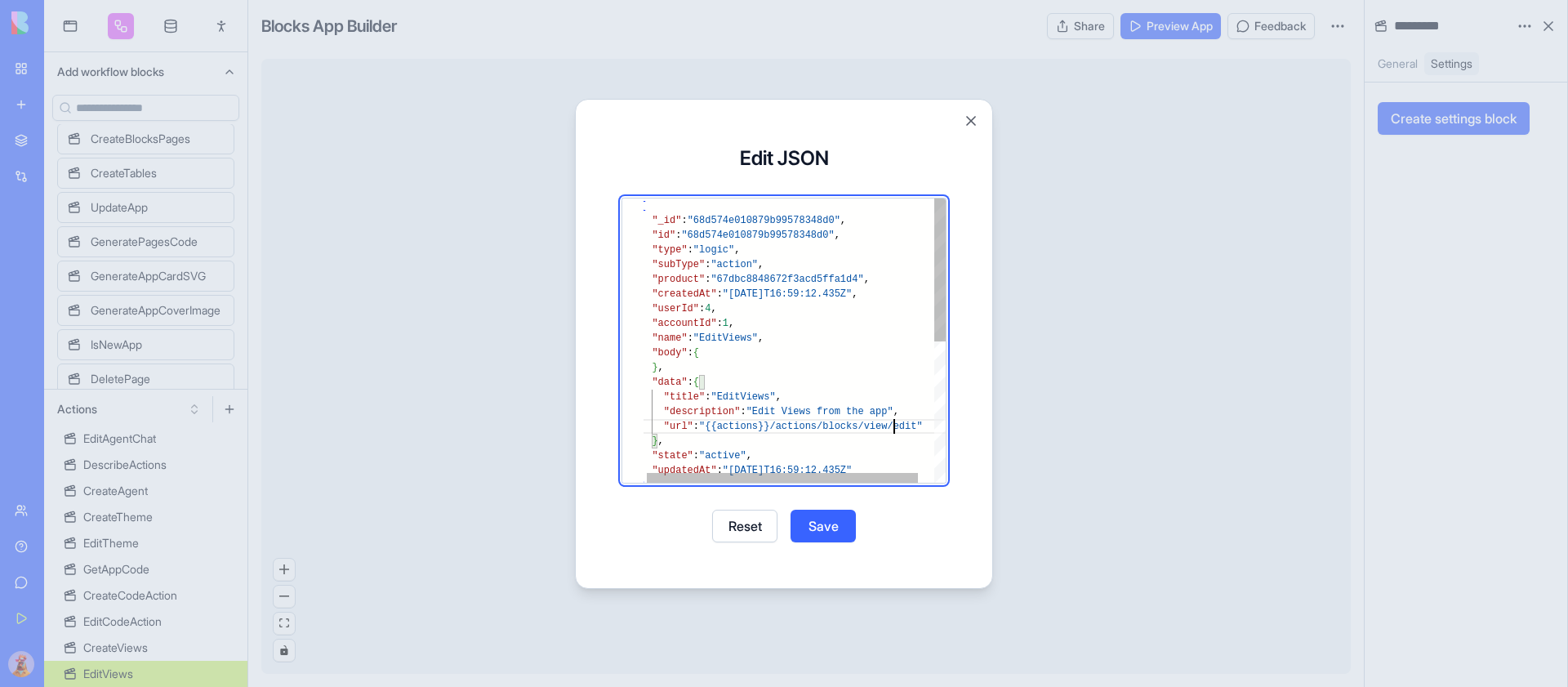
scroll to position [73, 260]
click at [768, 236] on div "{ "_id" : "68d574e010879b99578348d0" , "id" : "68d574e010879b99578348d0" , "typ…" at bounding box center [805, 480] width 329 height 564
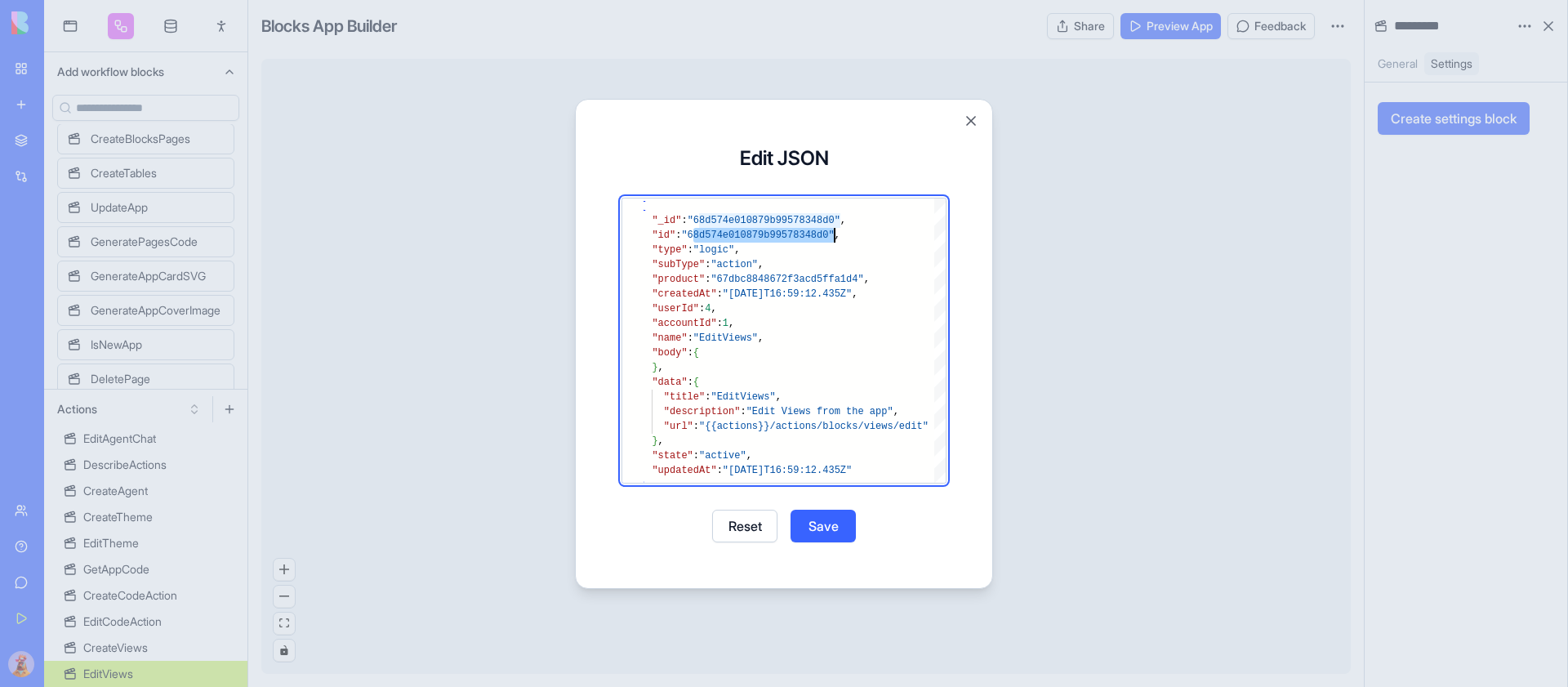
type textarea "**********"
click at [839, 529] on button "Save" at bounding box center [823, 526] width 65 height 33
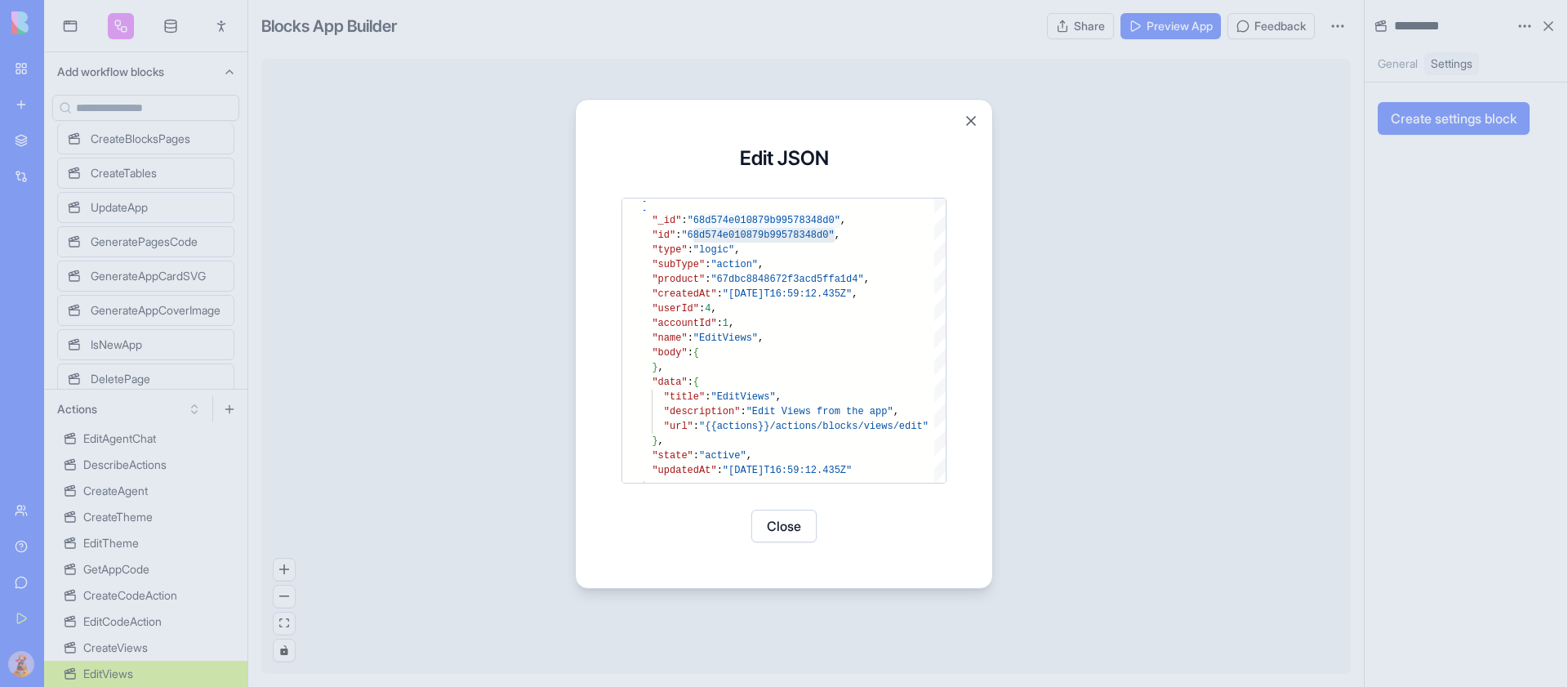
click at [785, 525] on button "Close" at bounding box center [783, 526] width 65 height 33
